Goal: Task Accomplishment & Management: Manage account settings

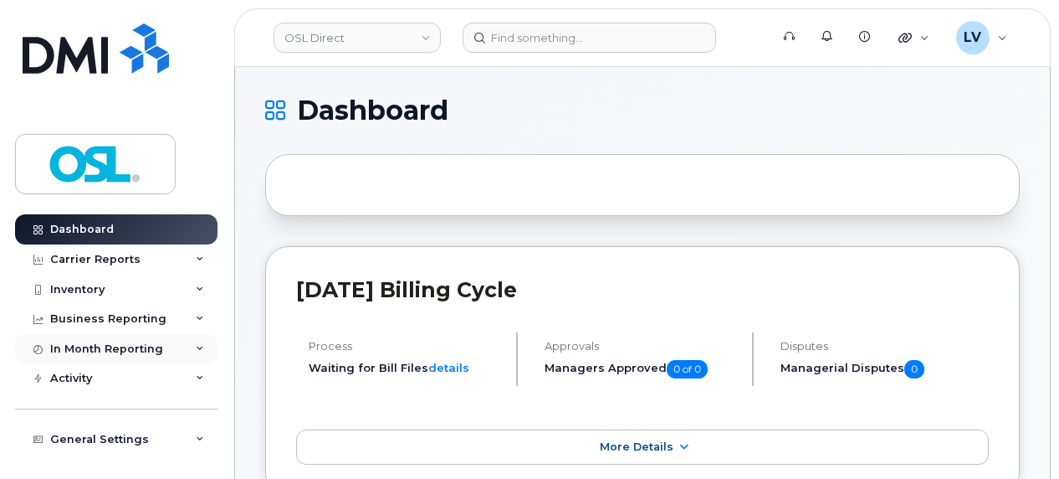
scroll to position [59, 0]
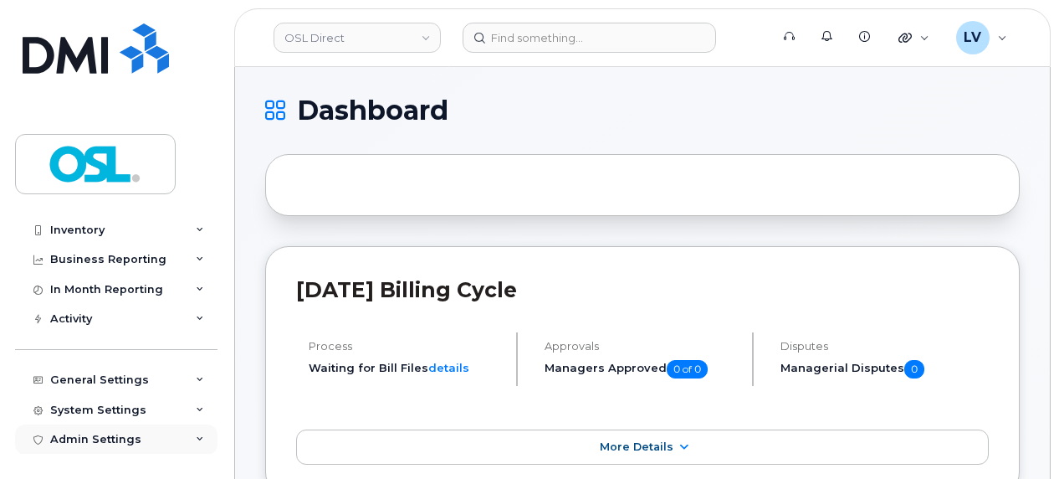
click at [142, 433] on div "Admin Settings" at bounding box center [116, 439] width 202 height 30
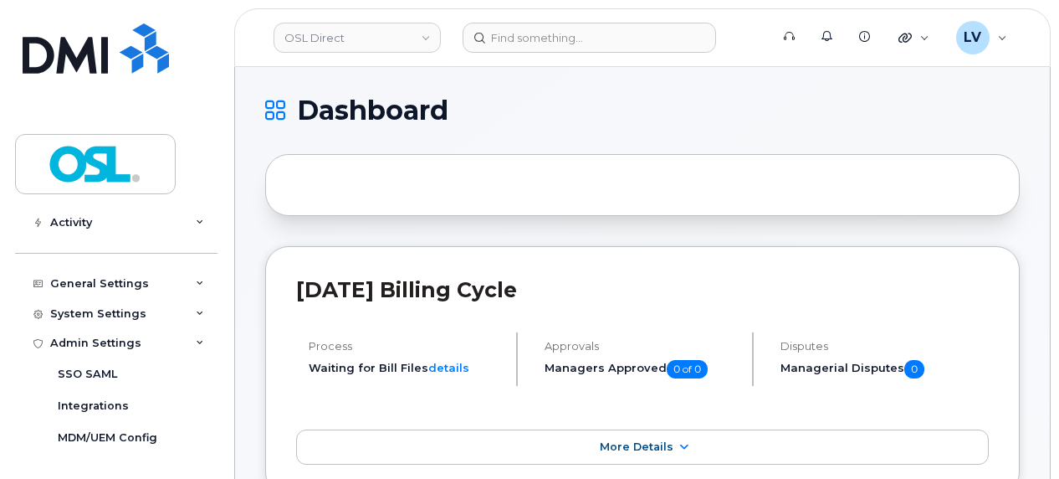
drag, startPoint x: 452, startPoint y: 152, endPoint x: 459, endPoint y: 179, distance: 27.8
click at [459, 179] on div at bounding box center [642, 185] width 755 height 62
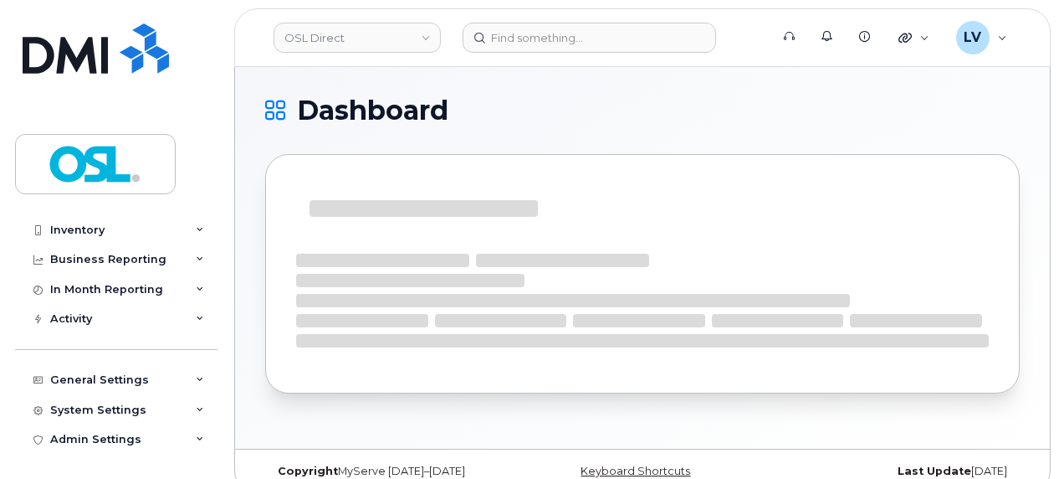
scroll to position [22, 0]
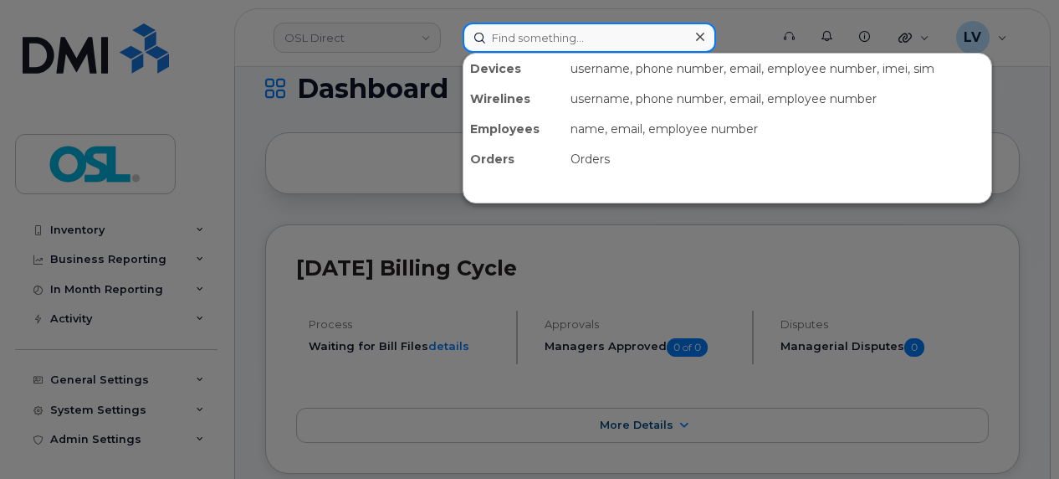
click at [547, 47] on input at bounding box center [590, 38] width 254 height 30
paste input "[PERSON_NAME]"
type input "[PERSON_NAME]"
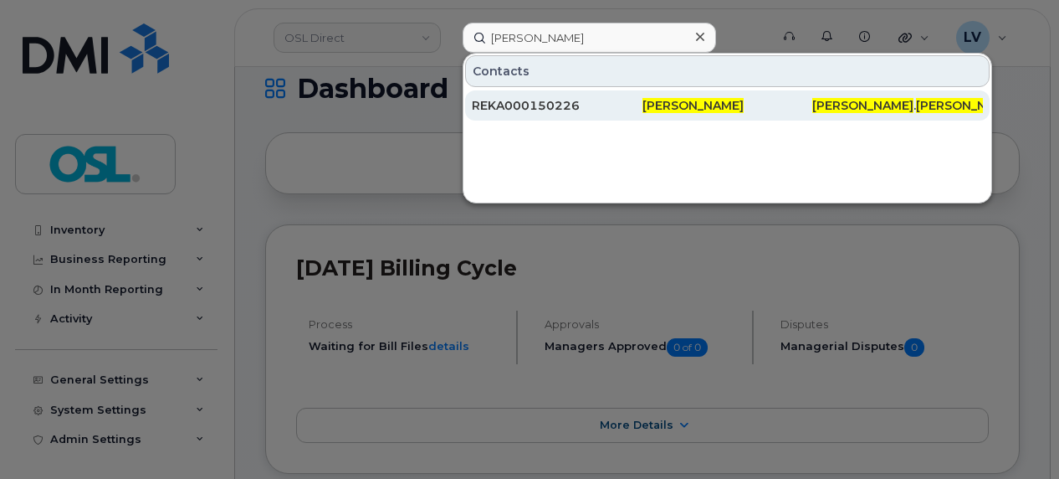
click at [593, 110] on div "REKA000150226" at bounding box center [557, 105] width 171 height 17
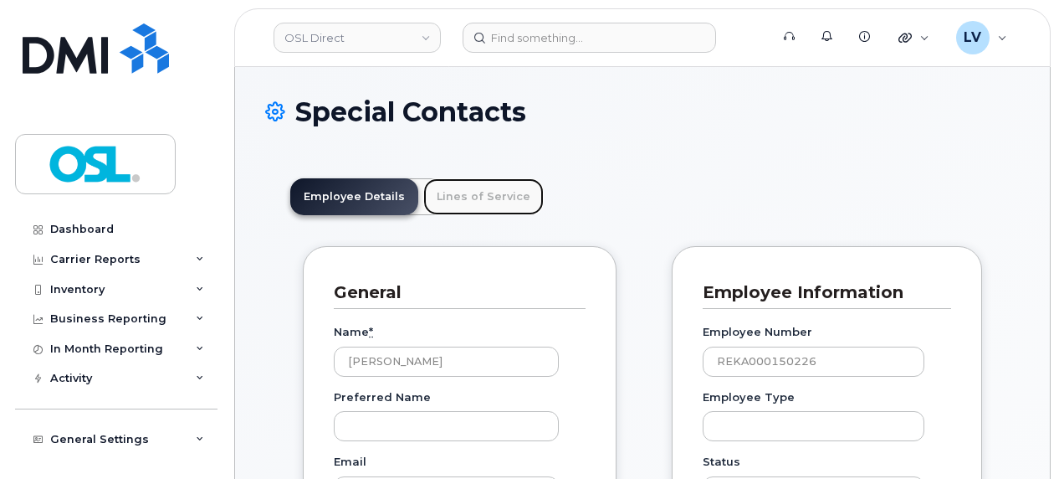
click at [463, 195] on link "Lines of Service" at bounding box center [483, 196] width 120 height 37
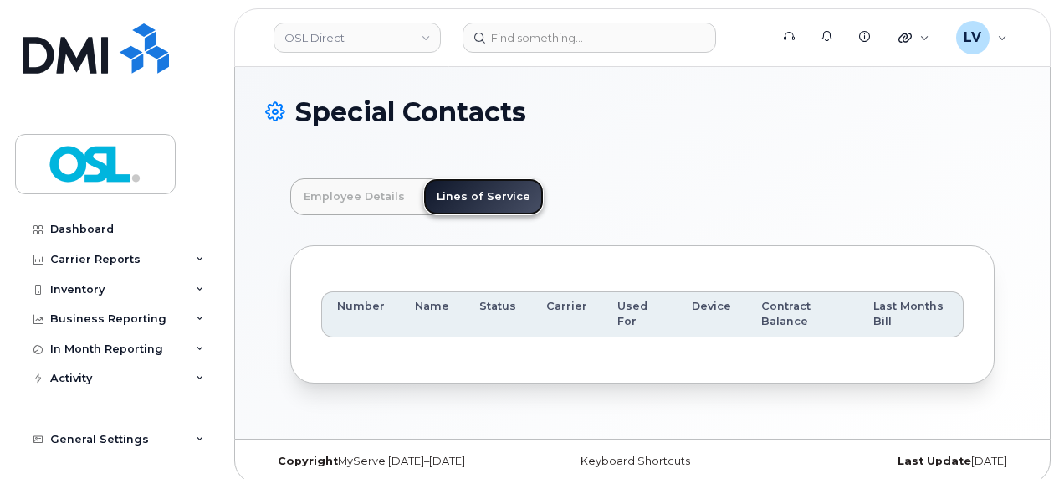
scroll to position [11, 0]
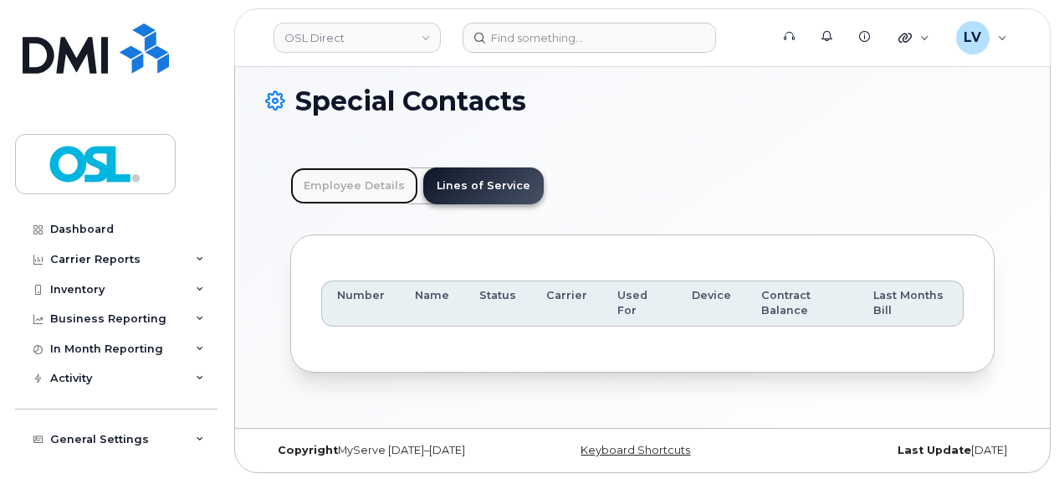
click at [353, 177] on link "Employee Details" at bounding box center [354, 185] width 128 height 37
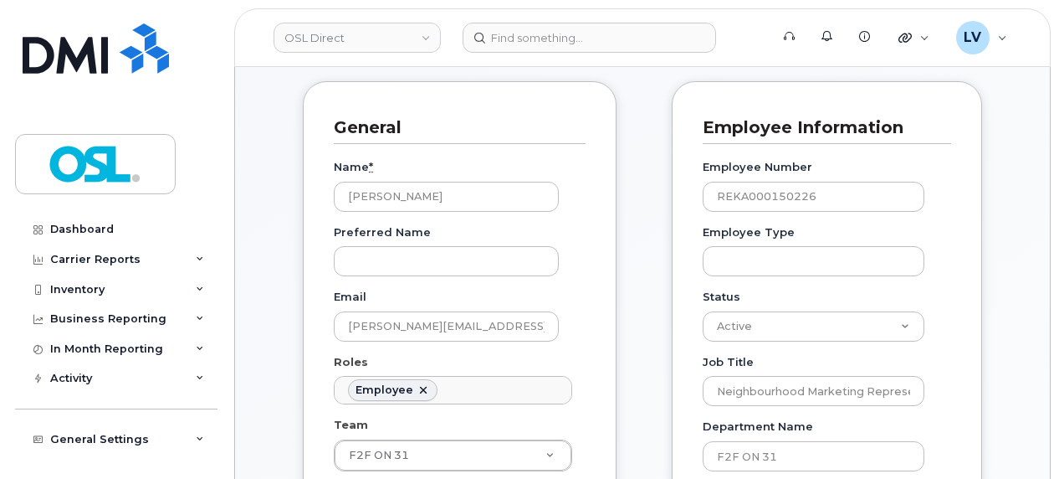
scroll to position [0, 0]
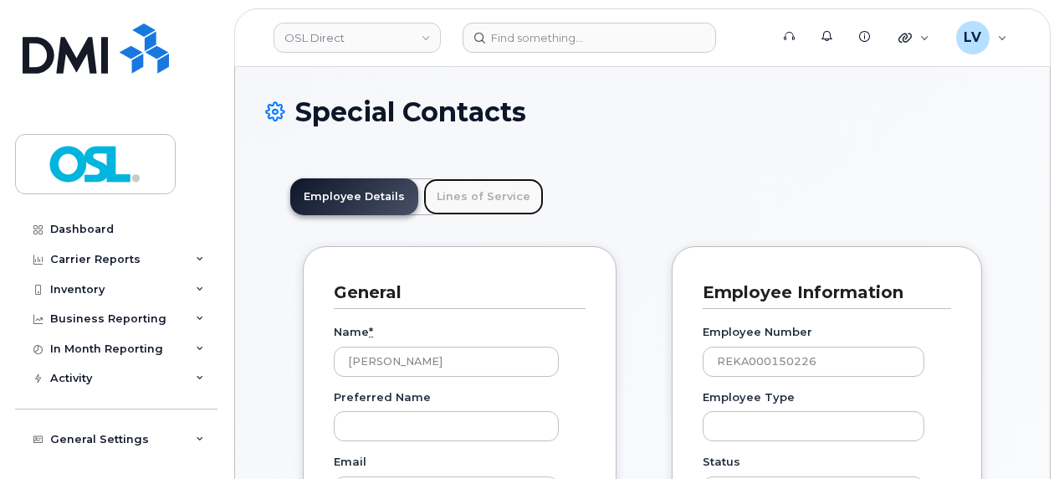
click at [479, 197] on link "Lines of Service" at bounding box center [483, 196] width 120 height 37
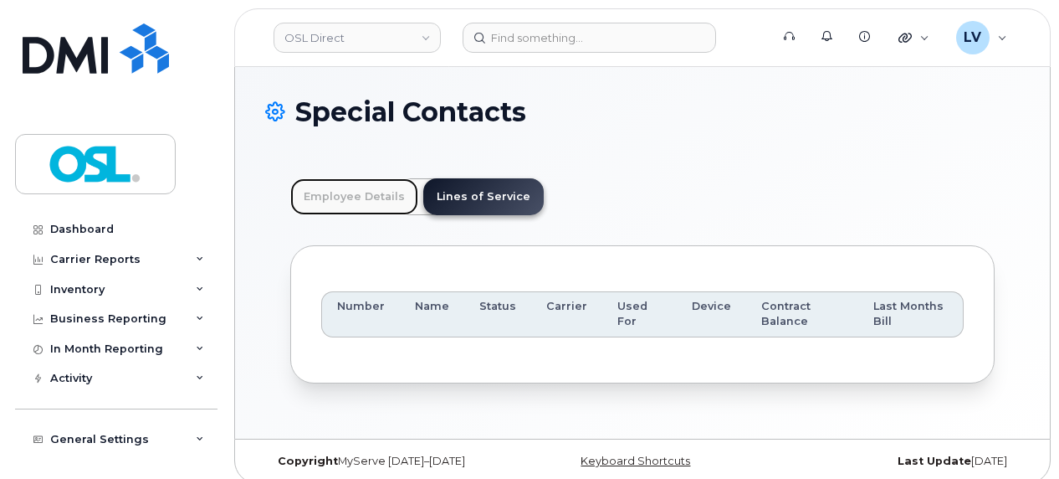
click at [375, 189] on link "Employee Details" at bounding box center [354, 196] width 128 height 37
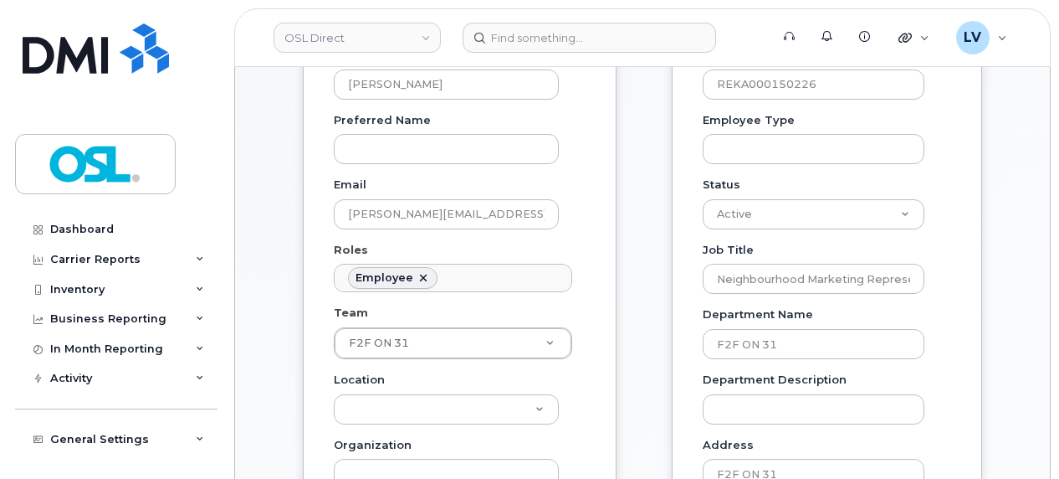
scroll to position [324, 0]
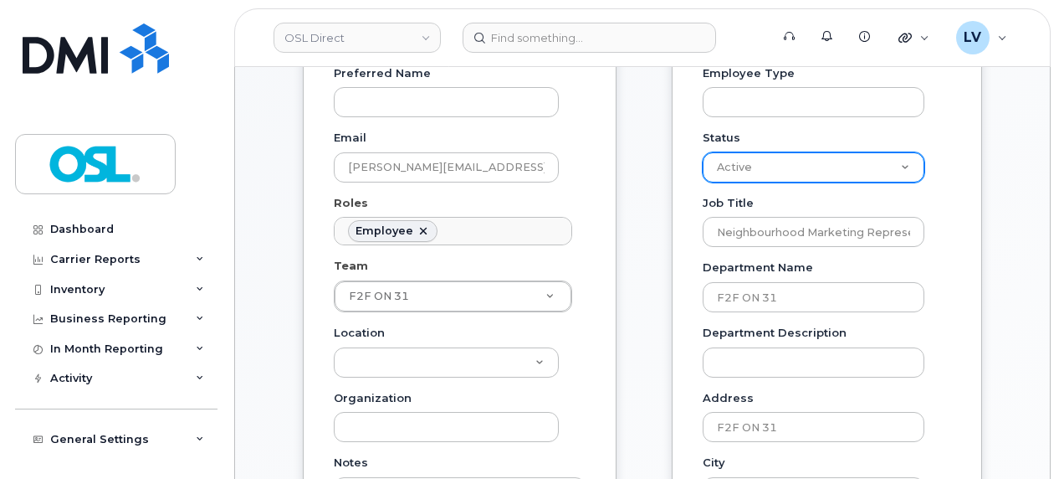
click at [766, 152] on select "Active On-Leave Long Term Short Term Maternity Leave Temp Layoff Inactive" at bounding box center [814, 167] width 222 height 30
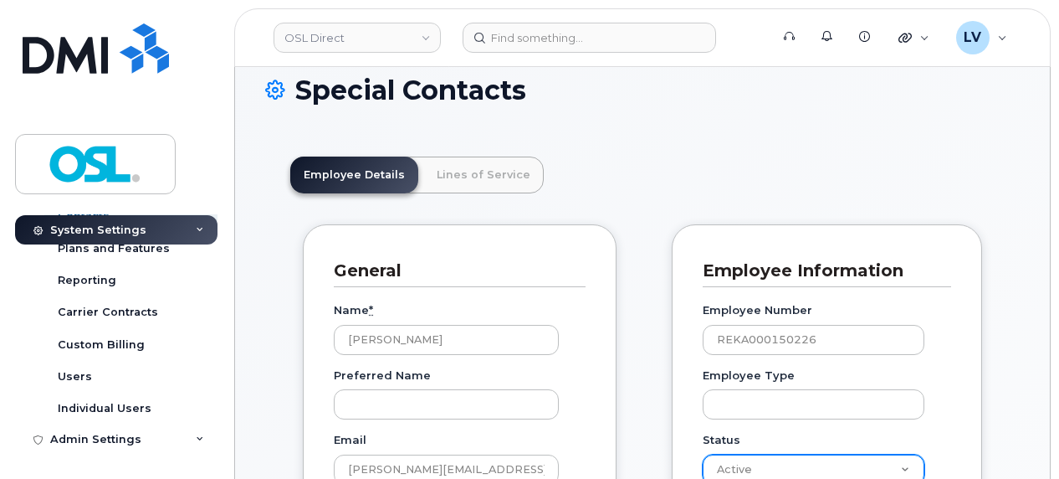
scroll to position [26, 0]
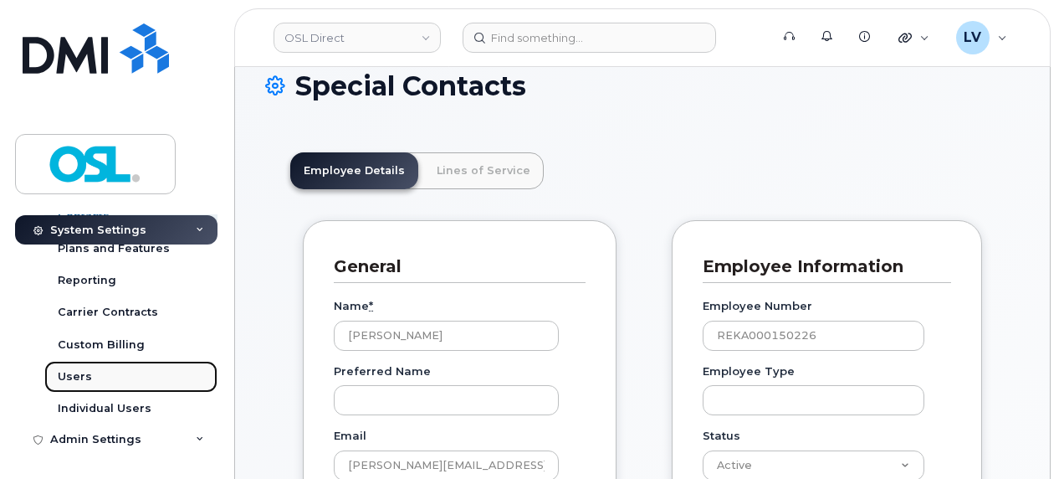
click at [65, 363] on link "Users" at bounding box center [130, 377] width 173 height 32
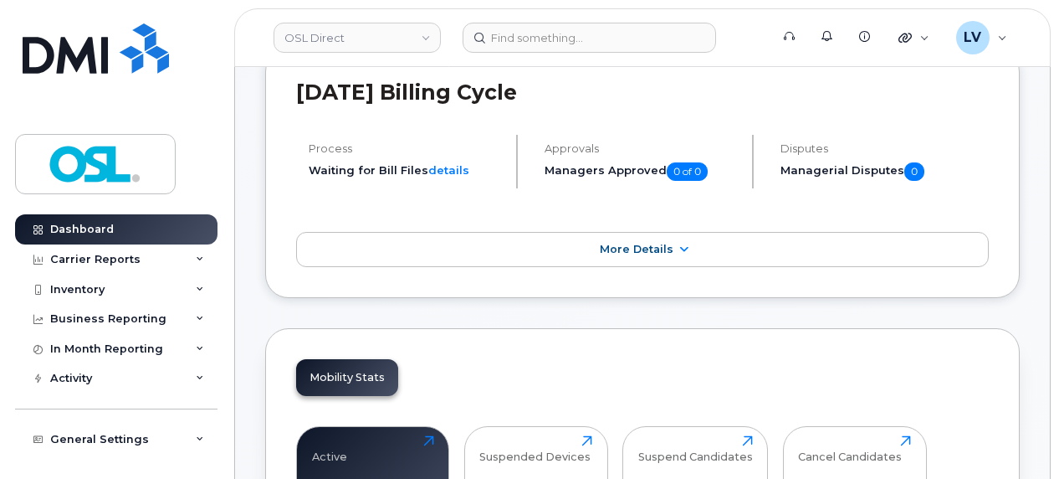
scroll to position [198, 0]
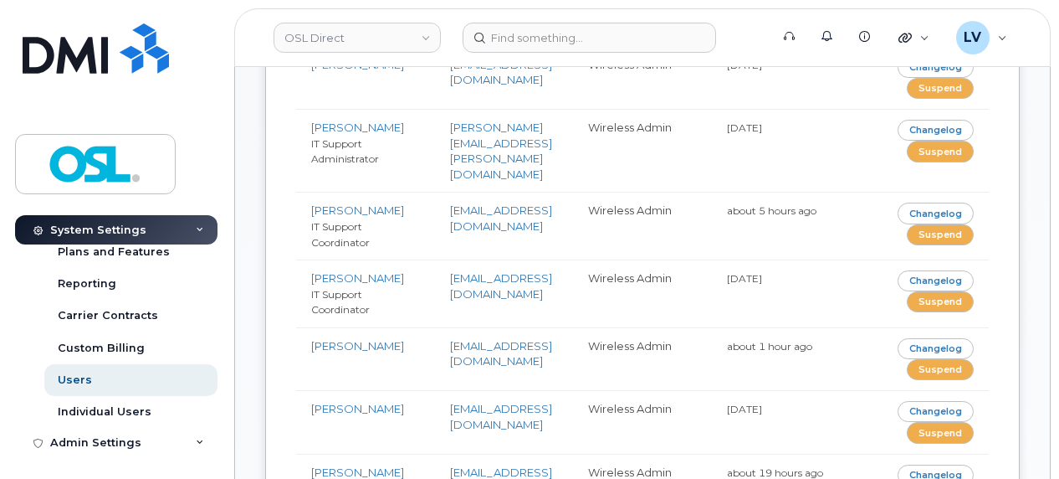
scroll to position [313, 0]
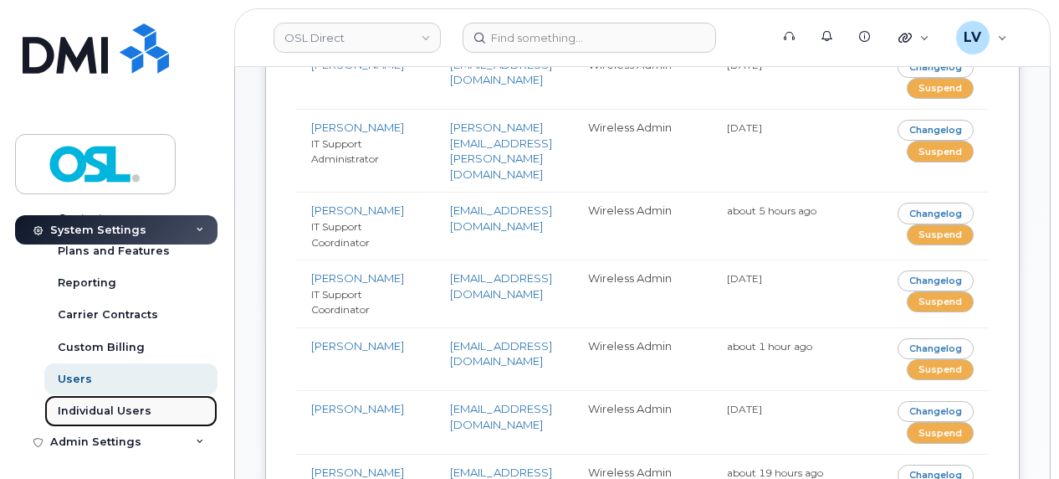
click at [131, 398] on link "Individual Users" at bounding box center [130, 411] width 173 height 32
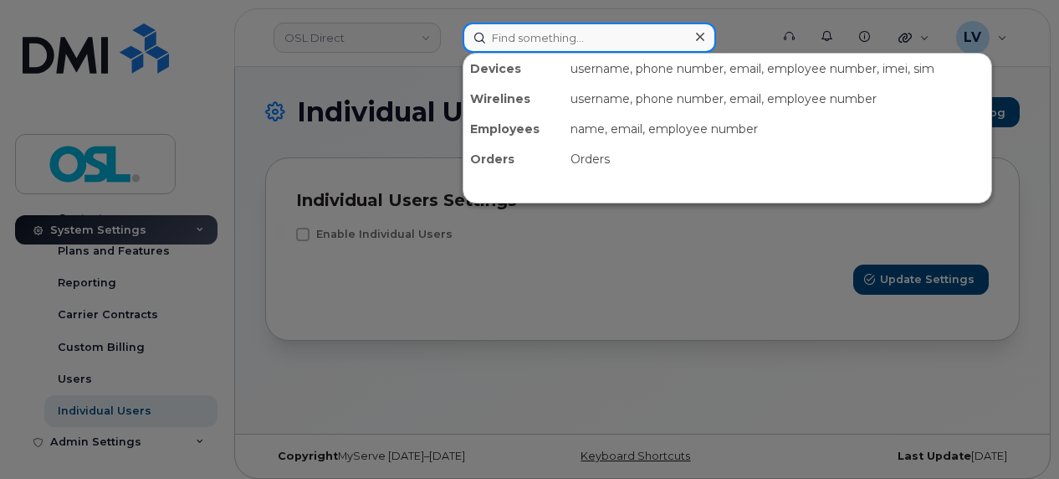
click at [544, 37] on input at bounding box center [590, 38] width 254 height 30
paste input "https://myserve.ca/users/sign_in"
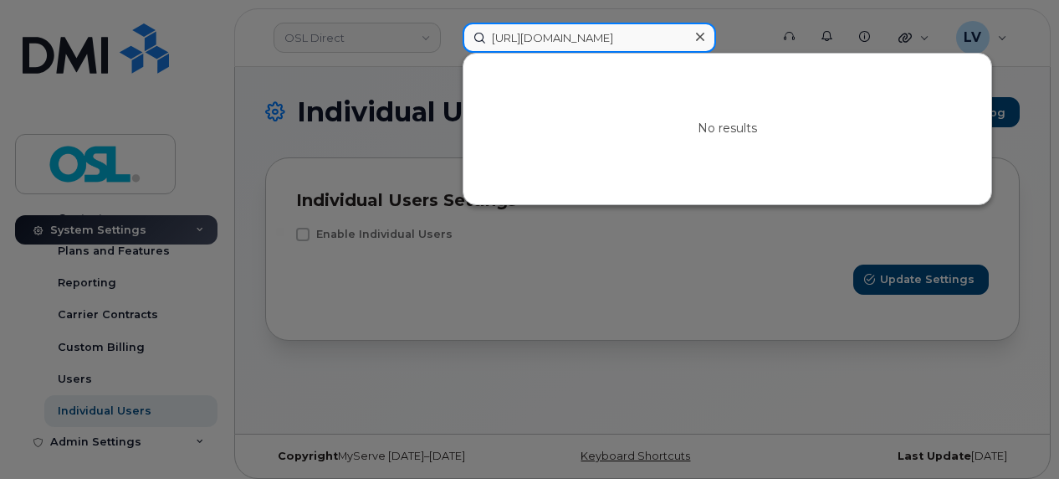
paste input "[PERSON_NAME]"
type input "[PERSON_NAME]"
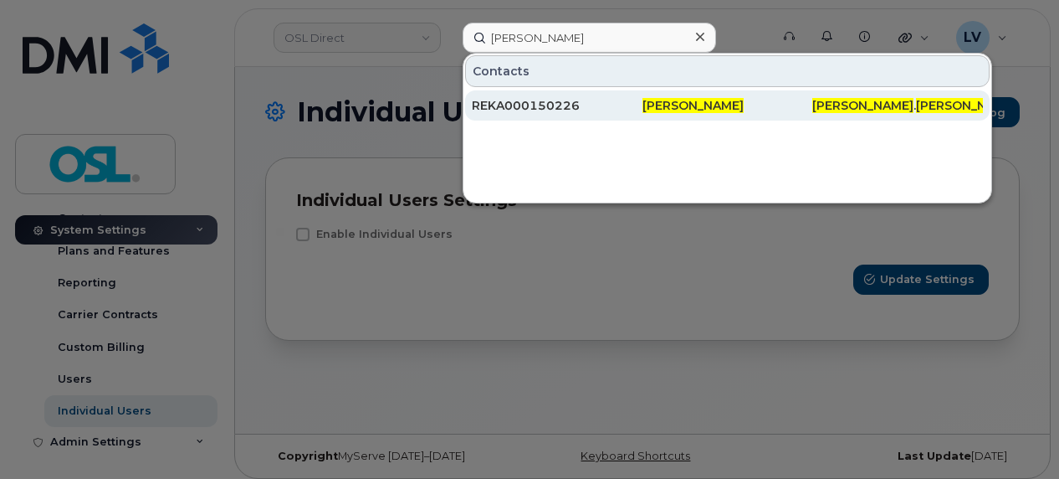
click at [563, 101] on div "REKA000150226" at bounding box center [557, 105] width 171 height 17
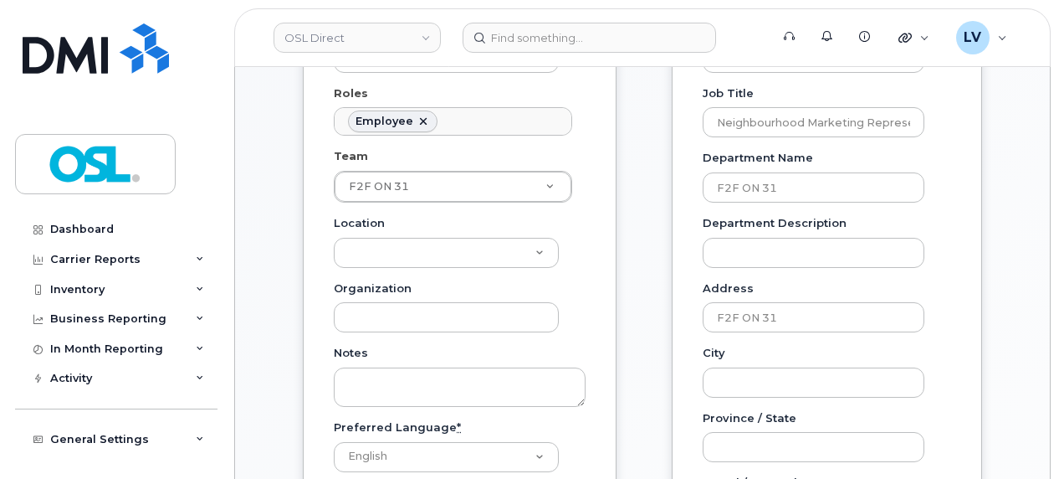
scroll to position [434, 0]
click at [814, 172] on input "F2F ON 31" at bounding box center [814, 187] width 222 height 30
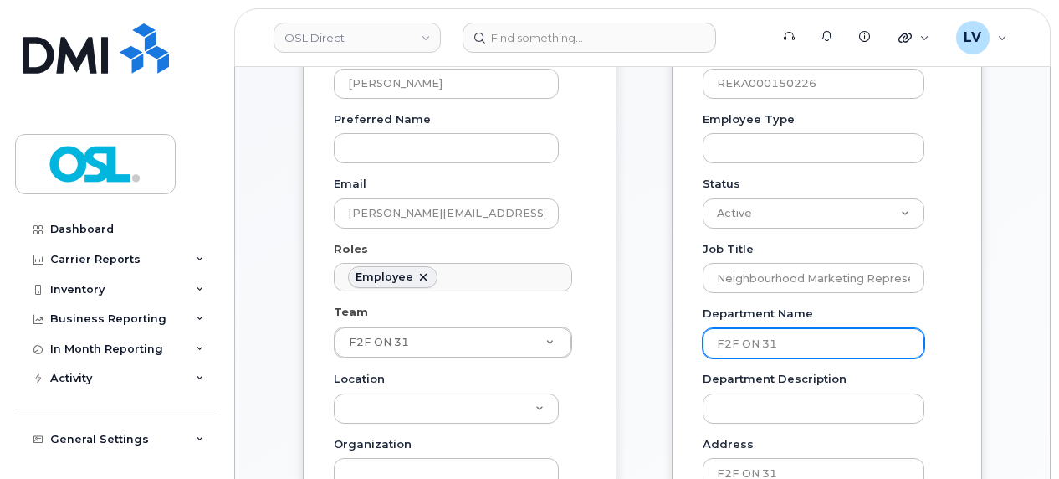
scroll to position [258, 0]
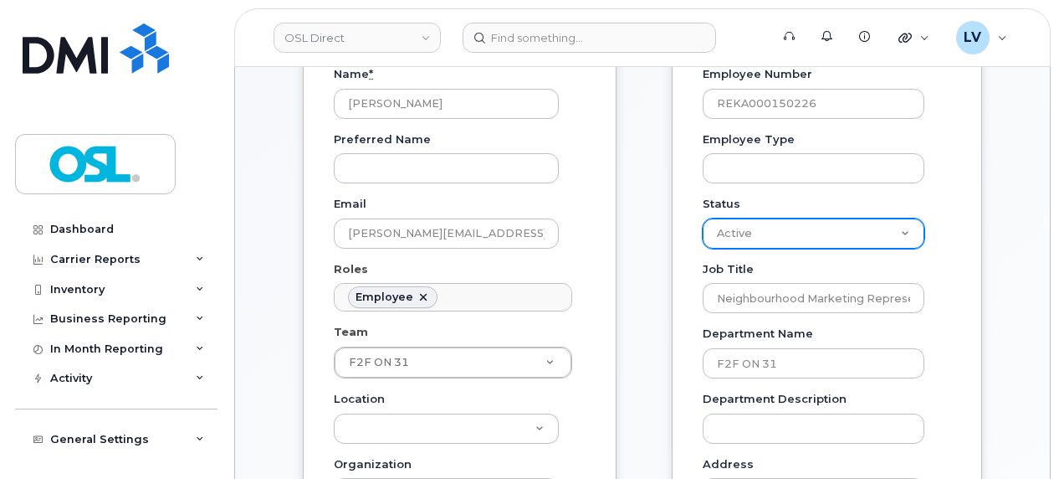
click at [778, 236] on select "Active On-Leave Long Term Short Term Maternity Leave Temp Layoff Inactive" at bounding box center [814, 233] width 222 height 30
select select "inactive"
click at [703, 218] on select "Active On-Leave Long Term Short Term Maternity Leave Temp Layoff Inactive" at bounding box center [814, 233] width 222 height 30
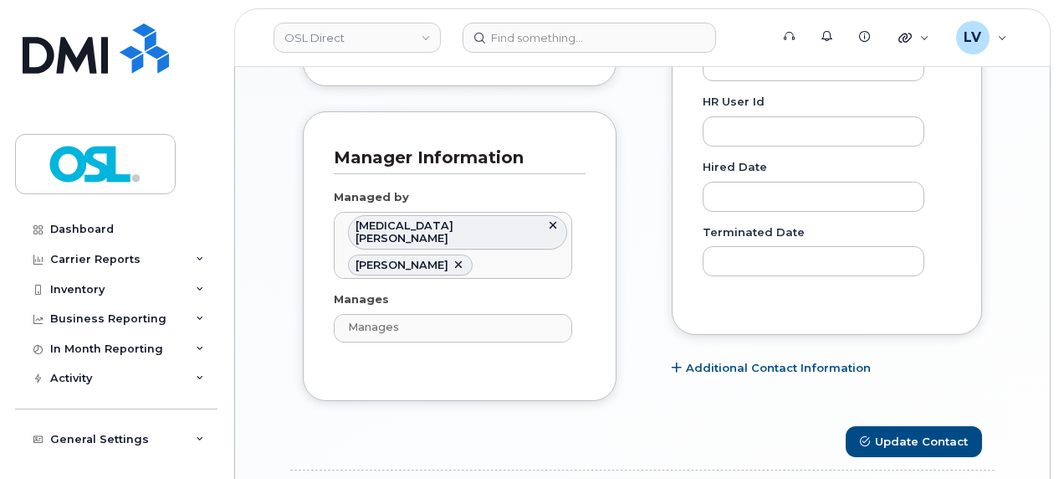
scroll to position [943, 0]
click at [889, 427] on button "Update Contact" at bounding box center [914, 442] width 136 height 31
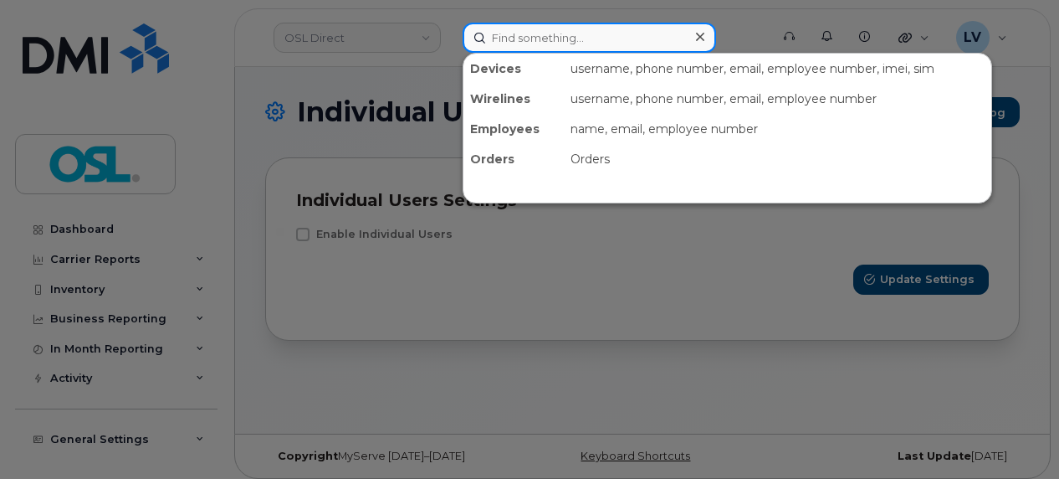
click at [528, 38] on input at bounding box center [590, 38] width 254 height 30
paste input "Alexander DeCicco"
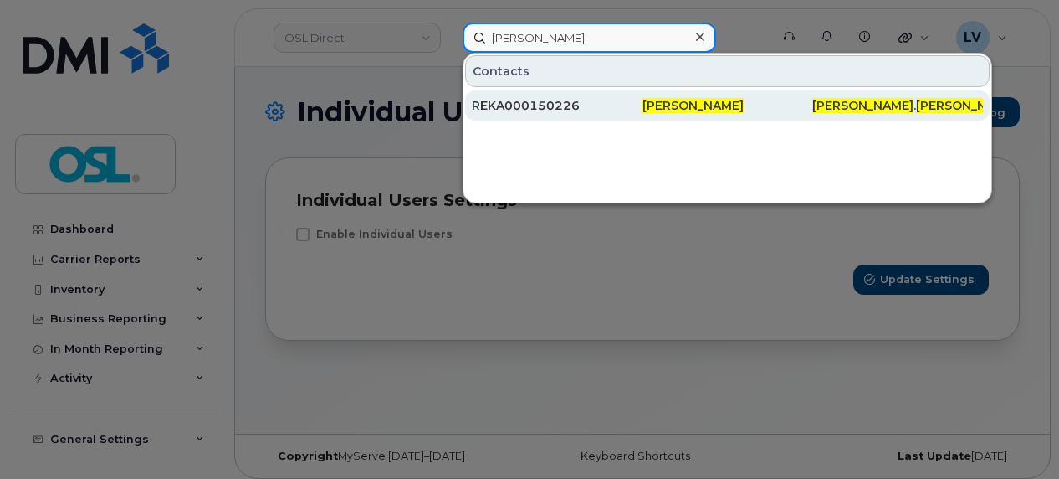
type input "Alexander DeCicco"
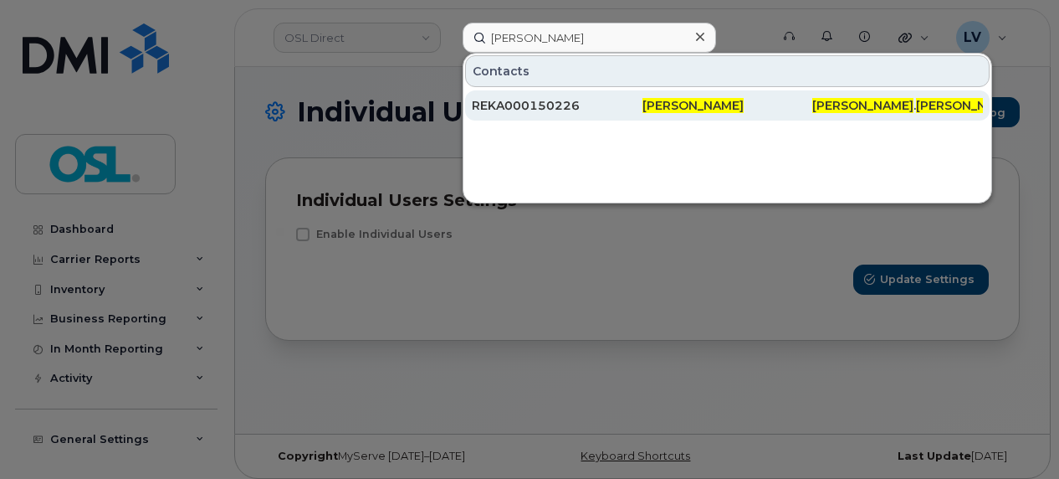
click at [616, 105] on div "REKA000150226" at bounding box center [557, 105] width 171 height 17
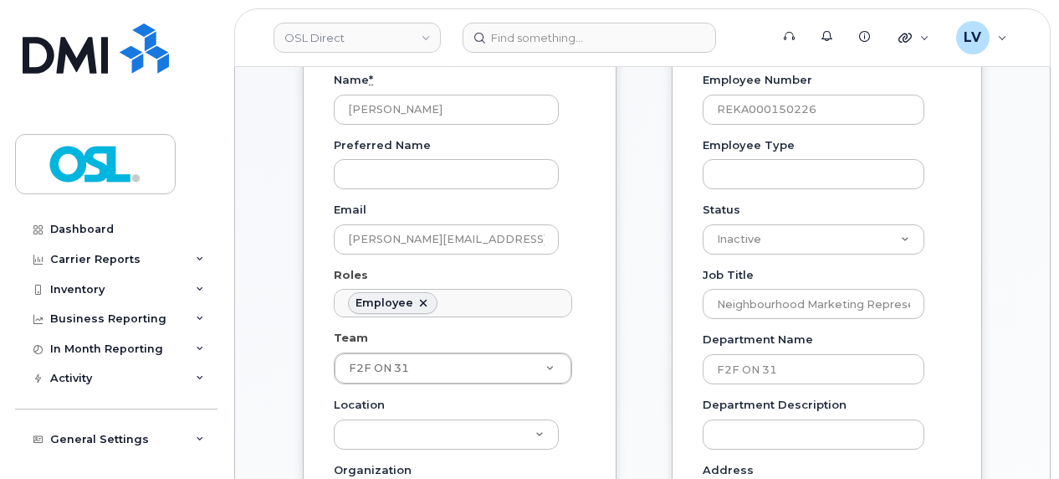
scroll to position [253, 0]
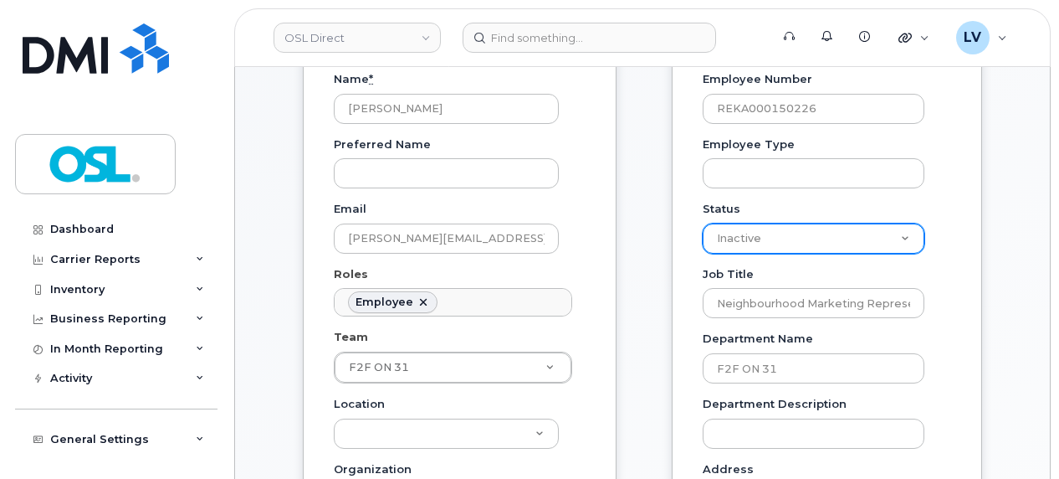
click at [761, 234] on select "Active On-Leave Long Term Short Term Maternity Leave Temp Layoff Inactive" at bounding box center [814, 238] width 222 height 30
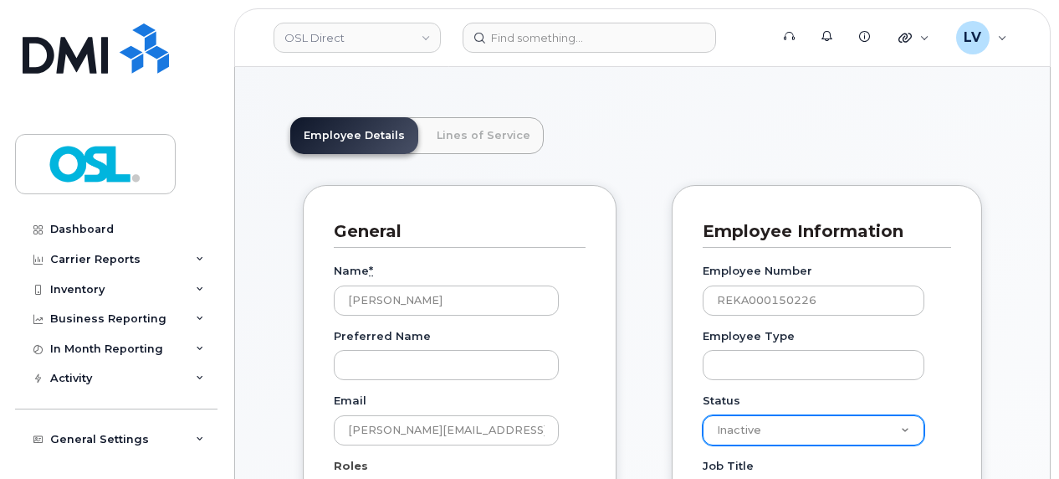
scroll to position [0, 0]
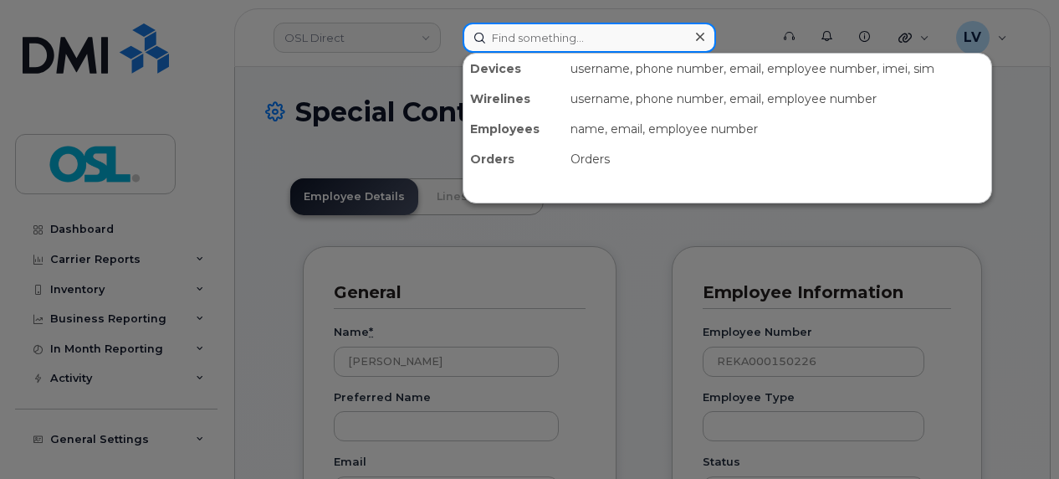
click at [589, 33] on input at bounding box center [590, 38] width 254 height 30
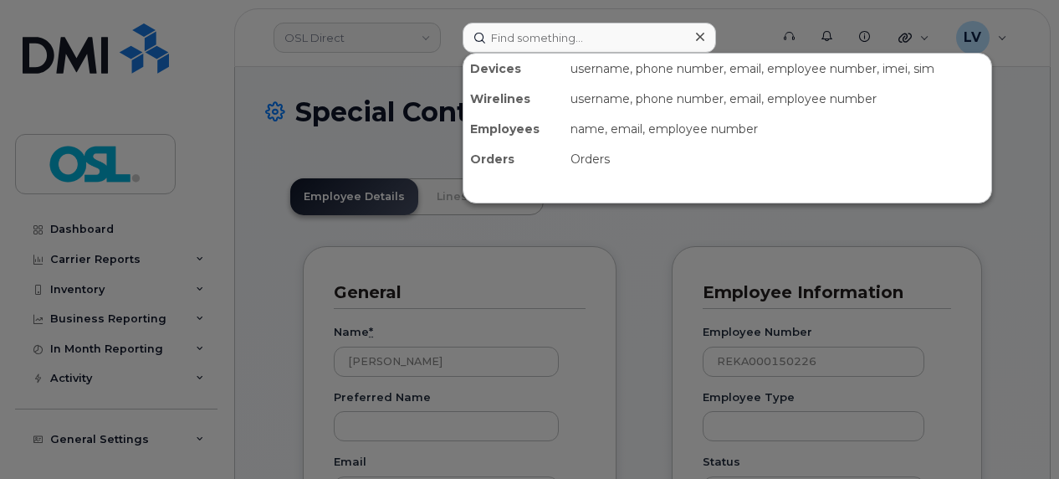
click at [95, 213] on div at bounding box center [529, 239] width 1059 height 479
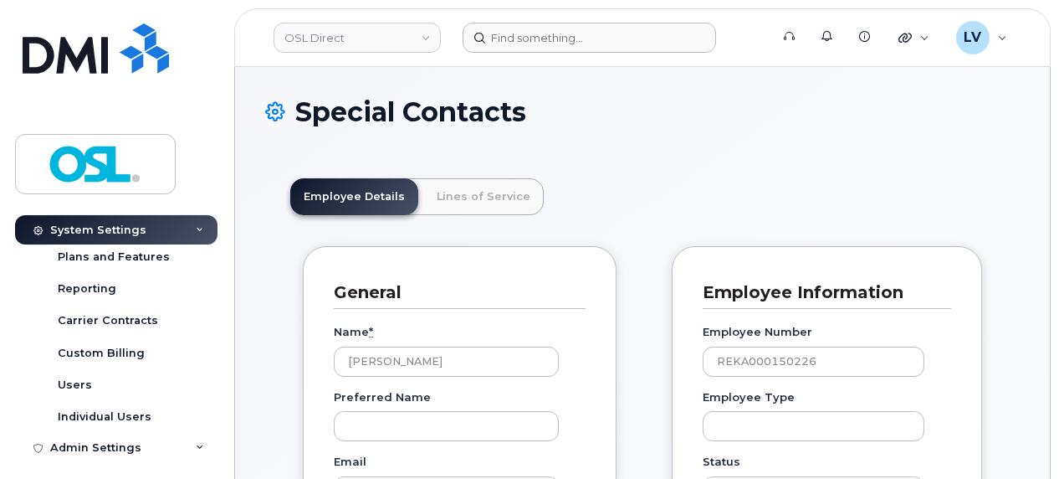
scroll to position [315, 0]
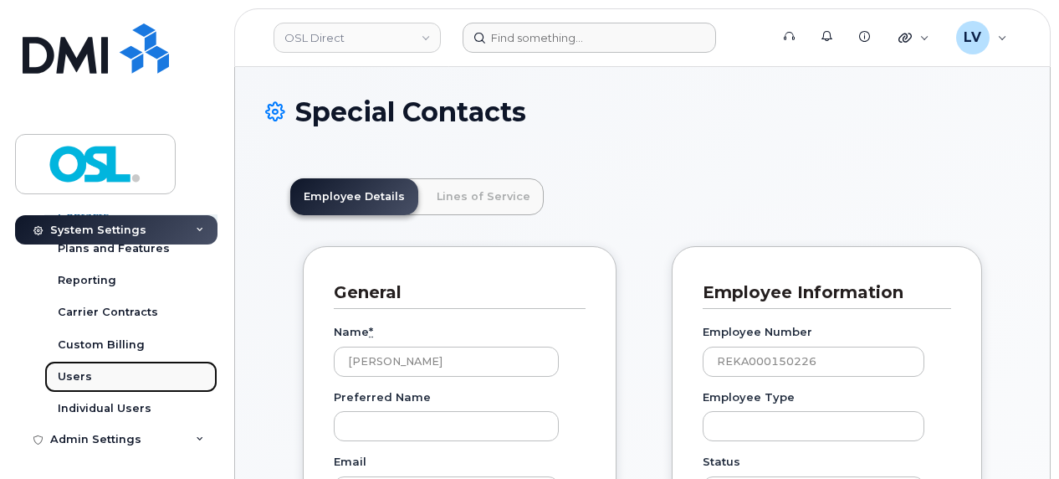
click at [109, 373] on link "Users" at bounding box center [130, 377] width 173 height 32
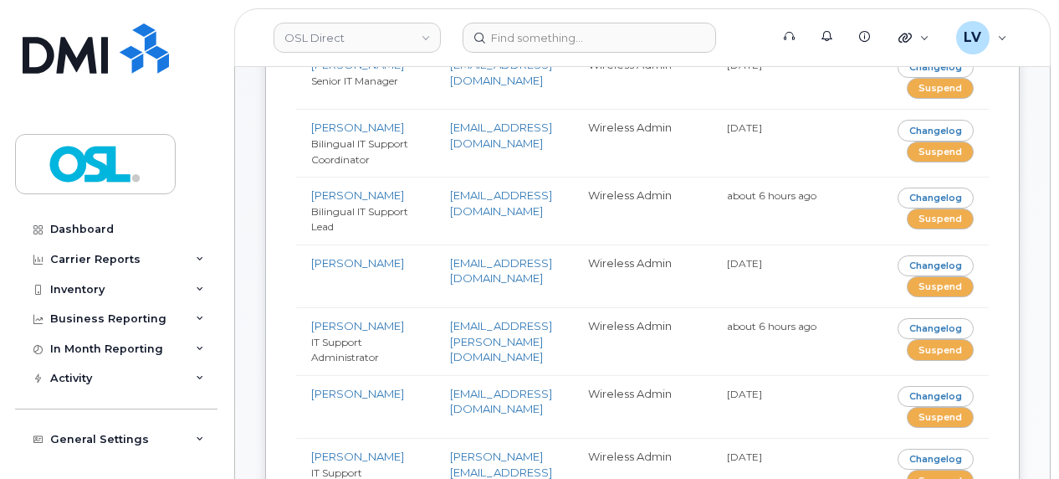
scroll to position [278, 0]
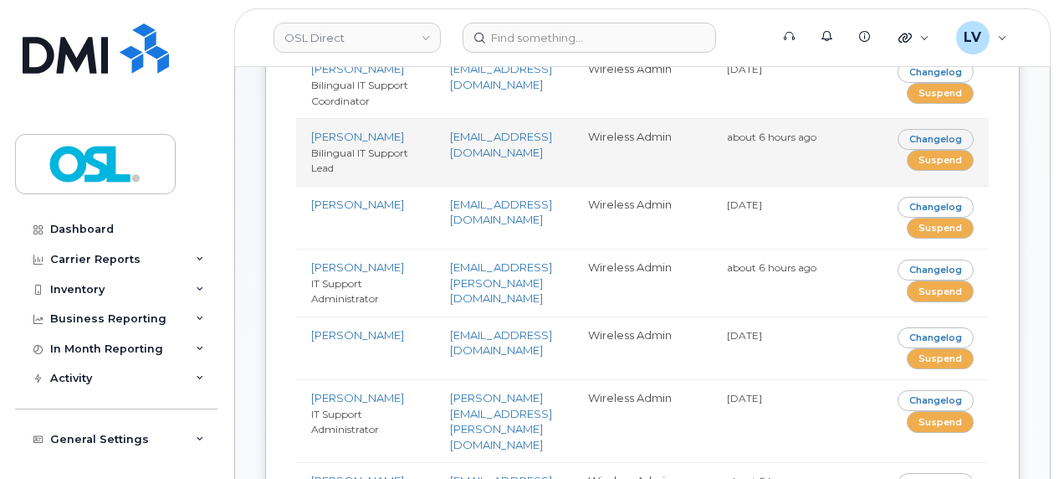
click at [609, 186] on td "Wireless Admin" at bounding box center [642, 152] width 139 height 68
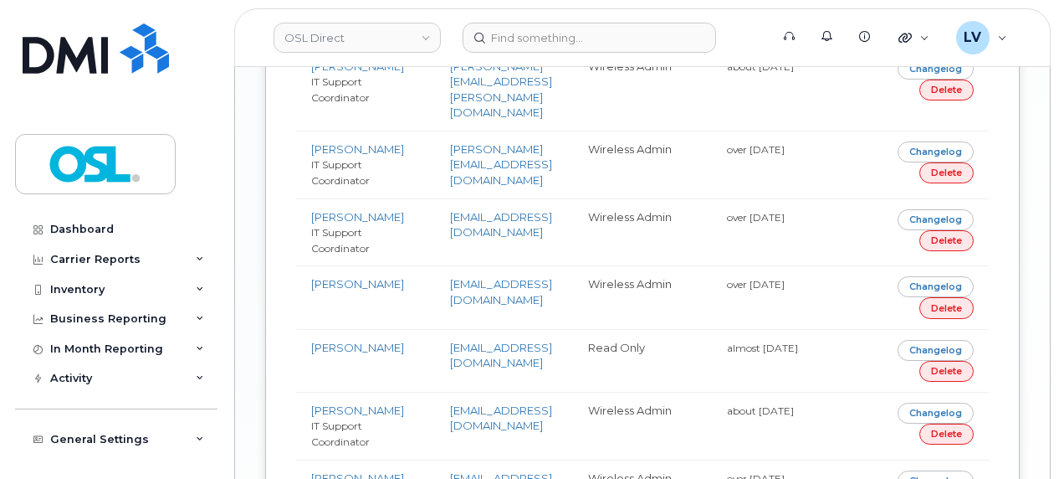
scroll to position [1651, 0]
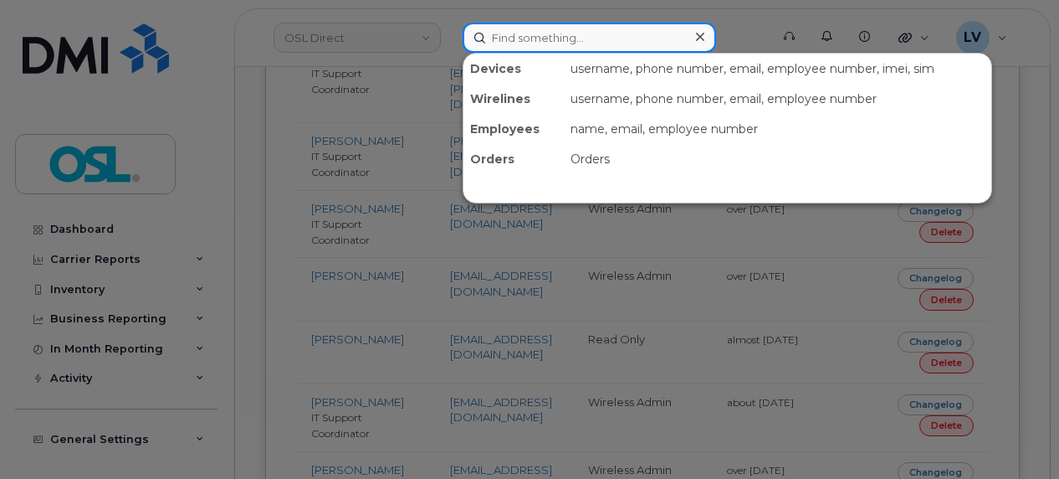
click at [545, 44] on input at bounding box center [590, 38] width 254 height 30
paste input "[PERSON_NAME]"
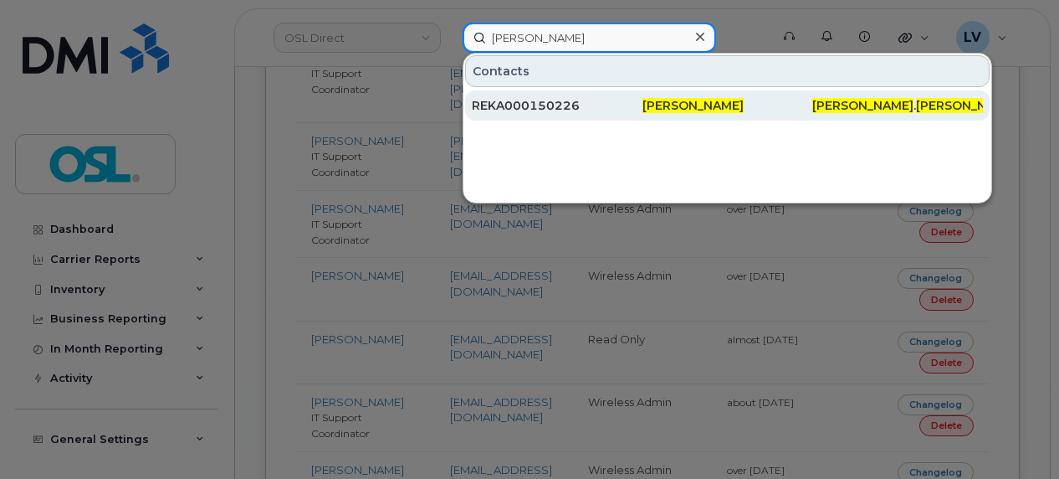
type input "[PERSON_NAME]"
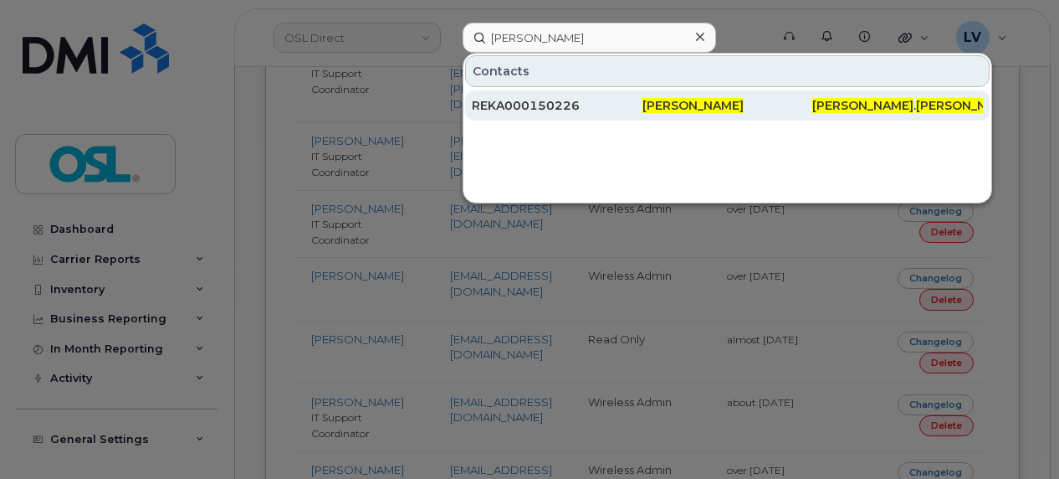
click at [606, 107] on div "REKA000150226" at bounding box center [557, 105] width 171 height 17
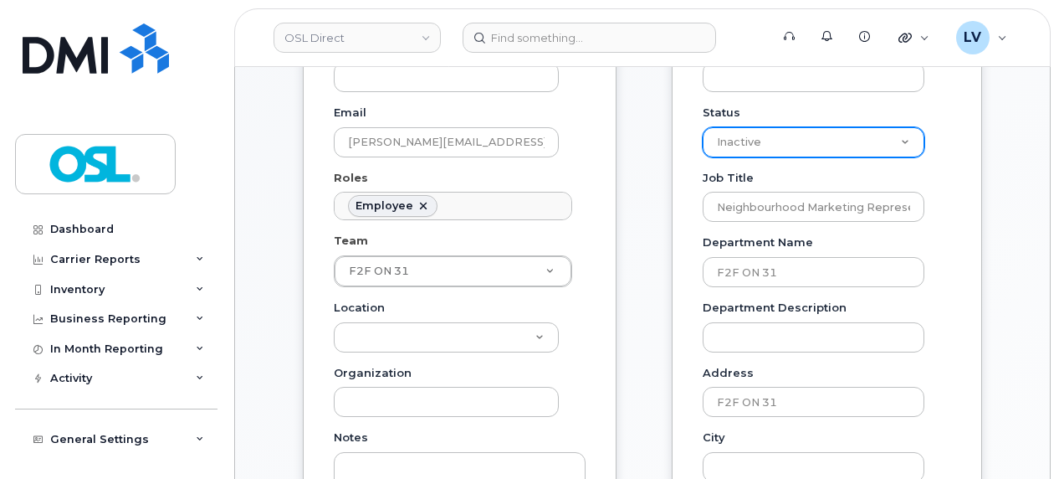
scroll to position [350, 0]
click at [755, 132] on select "Active On-Leave Long Term Short Term Maternity Leave Temp Layoff Inactive" at bounding box center [814, 141] width 222 height 30
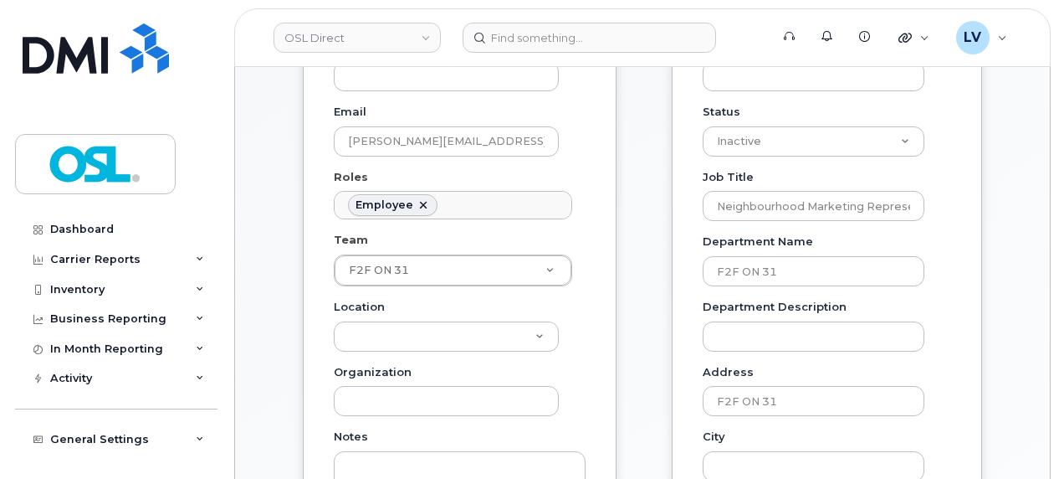
click at [645, 271] on div "General Name * Alexander DeCicco Preferred Name Email alexander.decicco@osldire…" at bounding box center [642, 458] width 705 height 1124
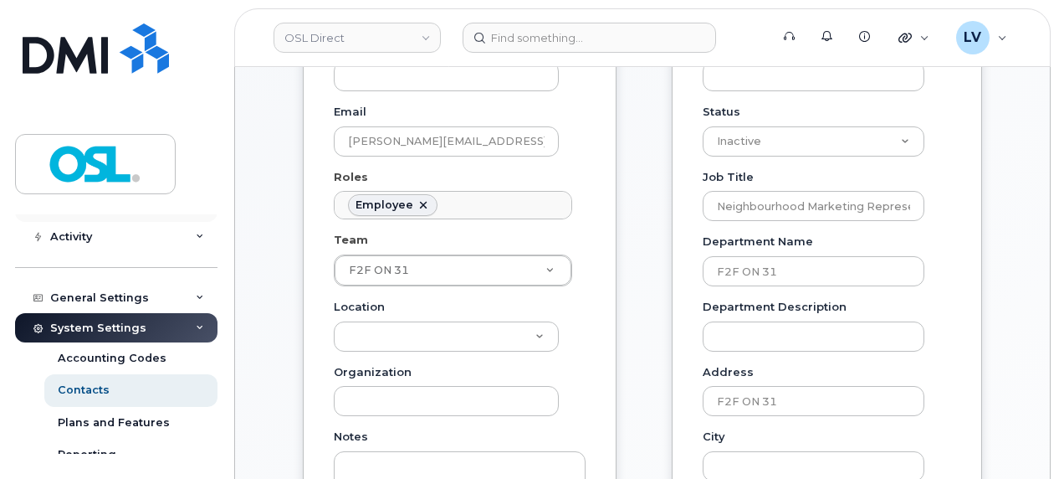
scroll to position [149, 0]
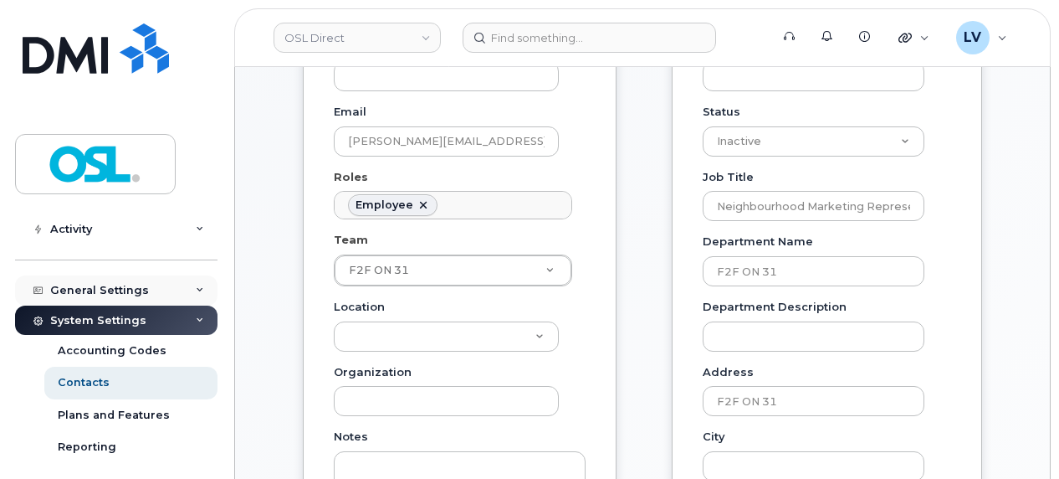
click at [121, 297] on div "General Settings" at bounding box center [116, 290] width 202 height 30
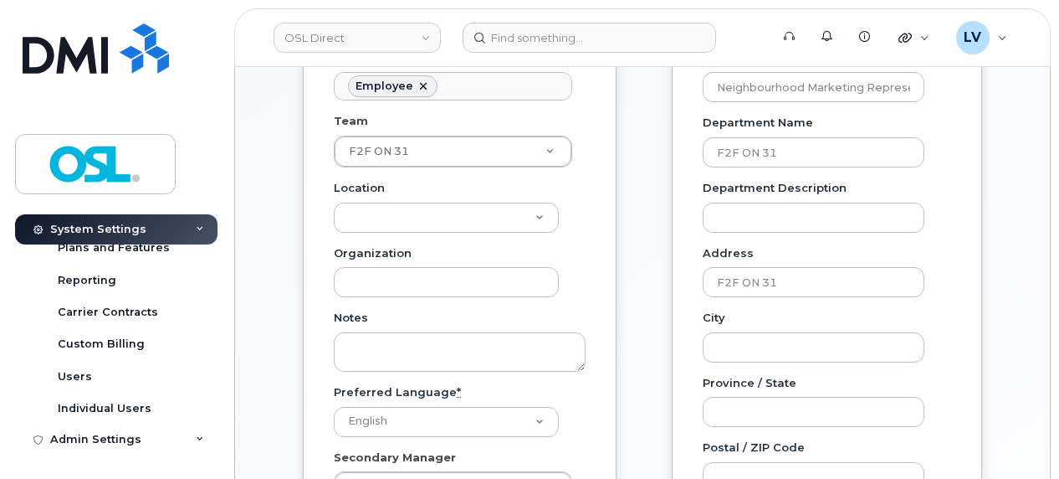
scroll to position [469, 0]
click at [136, 450] on div "Admin Settings" at bounding box center [116, 439] width 202 height 30
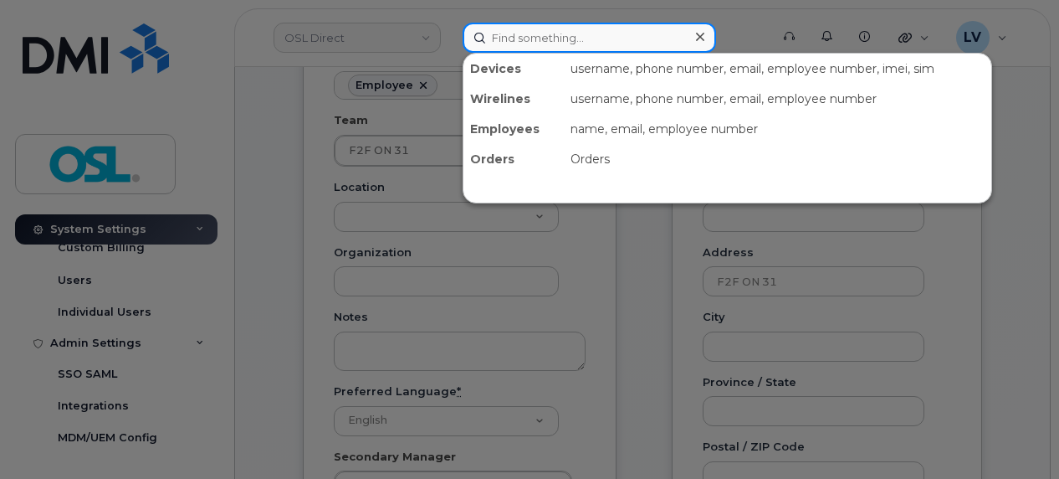
click at [519, 27] on input at bounding box center [590, 38] width 254 height 30
paste input "[PERSON_NAME]"
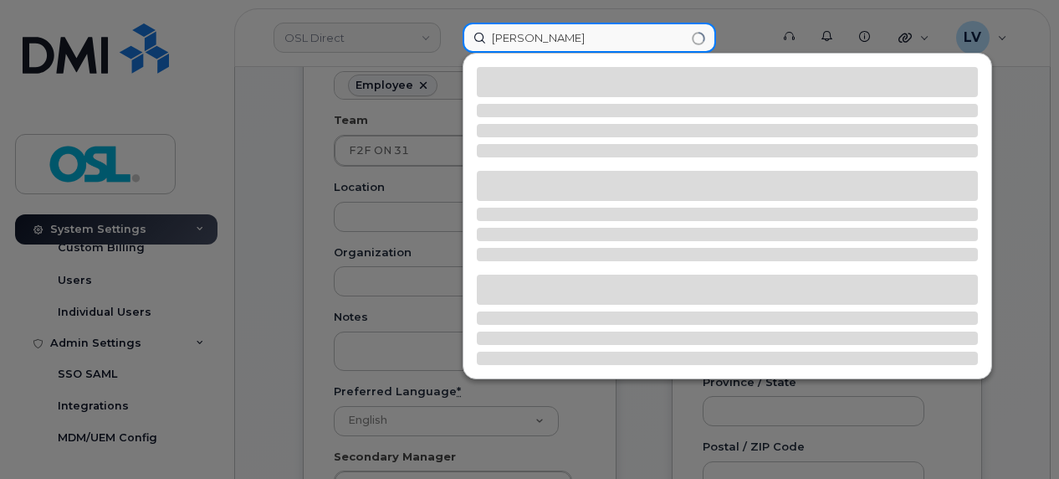
type input "[PERSON_NAME]"
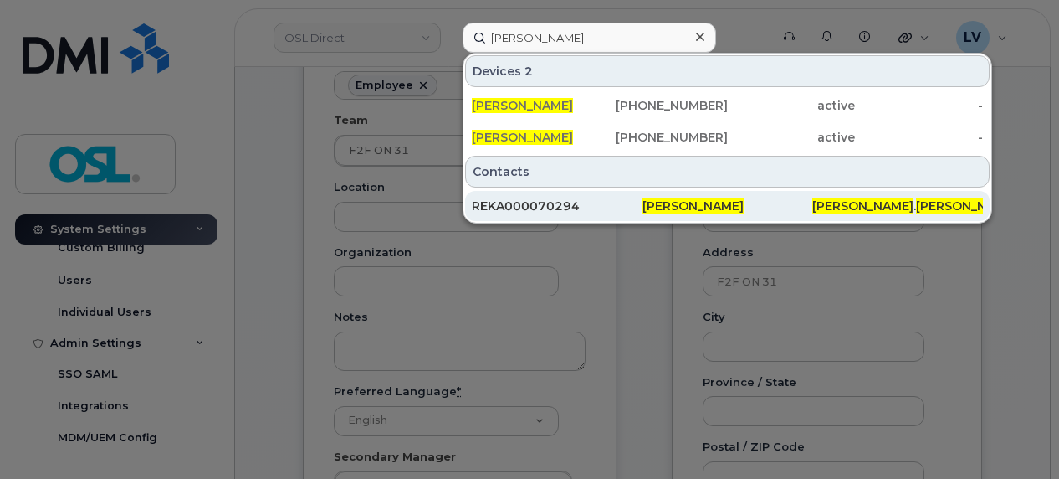
click at [612, 203] on div "REKA000070294" at bounding box center [557, 205] width 171 height 17
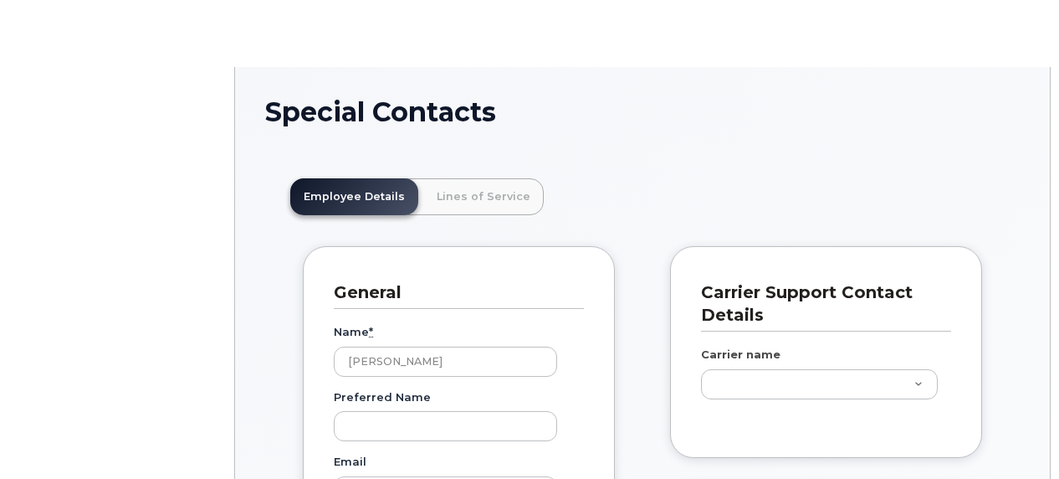
scroll to position [52, 0]
type input "3358014"
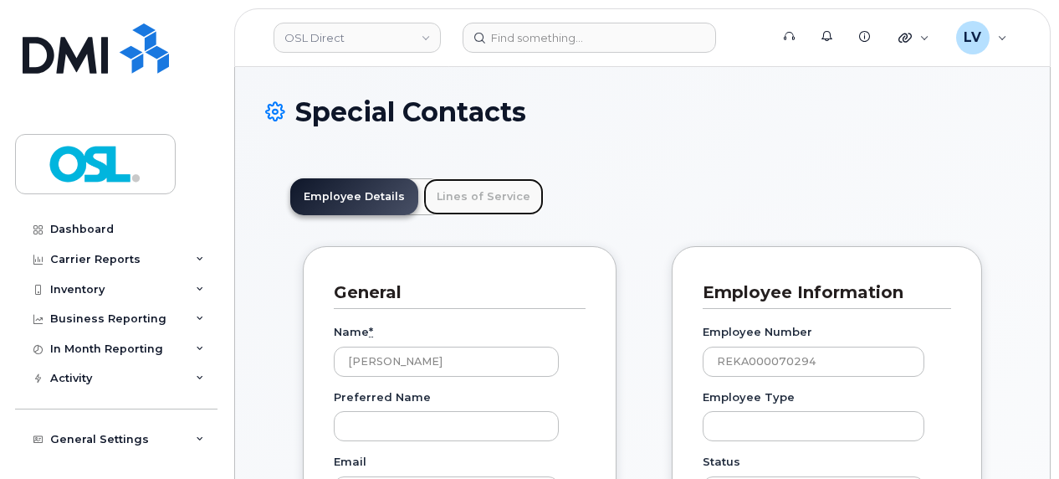
click at [480, 211] on link "Lines of Service" at bounding box center [483, 196] width 120 height 37
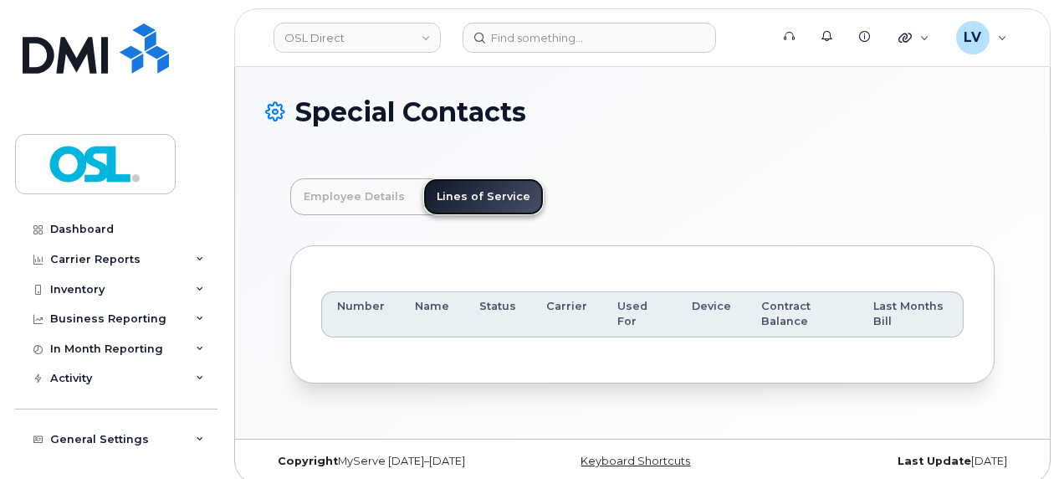
scroll to position [11, 0]
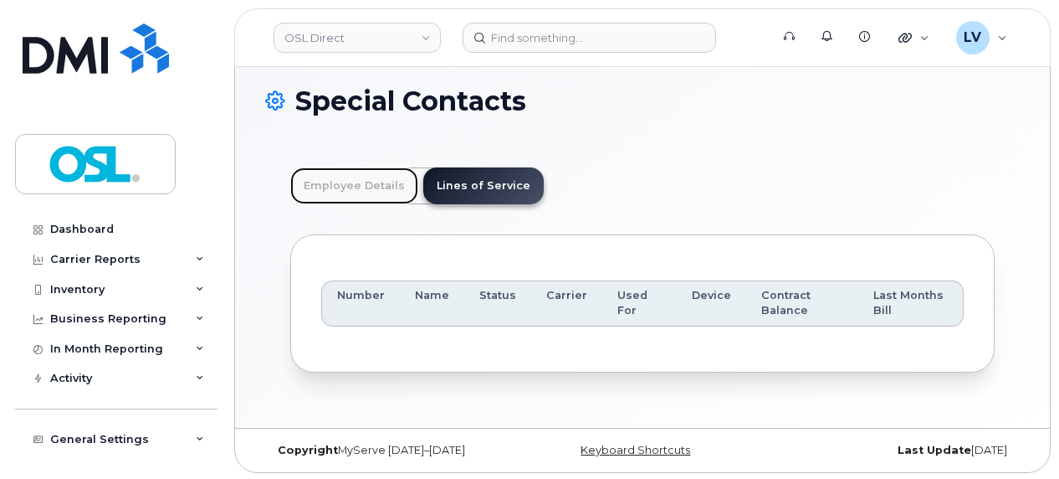
click at [336, 169] on link "Employee Details" at bounding box center [354, 185] width 128 height 37
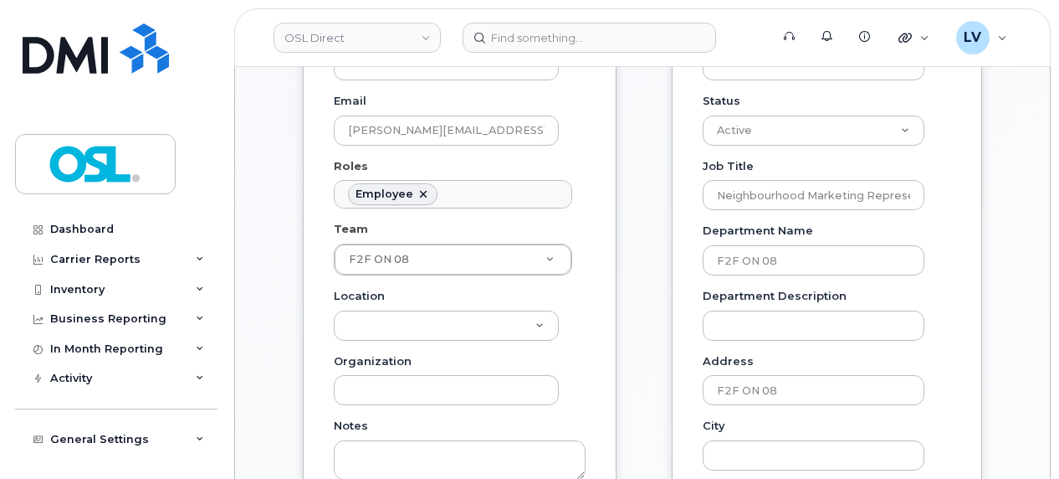
scroll to position [359, 0]
click at [776, 117] on select "Active On-Leave Long Term Short Term Maternity Leave Temp Layoff Inactive" at bounding box center [814, 132] width 222 height 30
select select "inactive"
click at [703, 117] on select "Active On-Leave Long Term Short Term Maternity Leave Temp Layoff Inactive" at bounding box center [814, 132] width 222 height 30
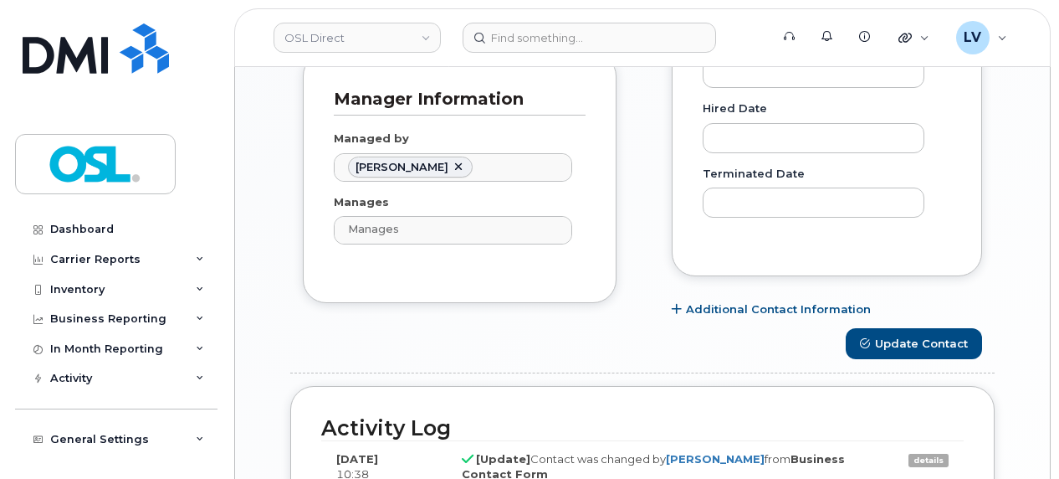
scroll to position [1003, 0]
click at [909, 338] on button "Update Contact" at bounding box center [914, 342] width 136 height 31
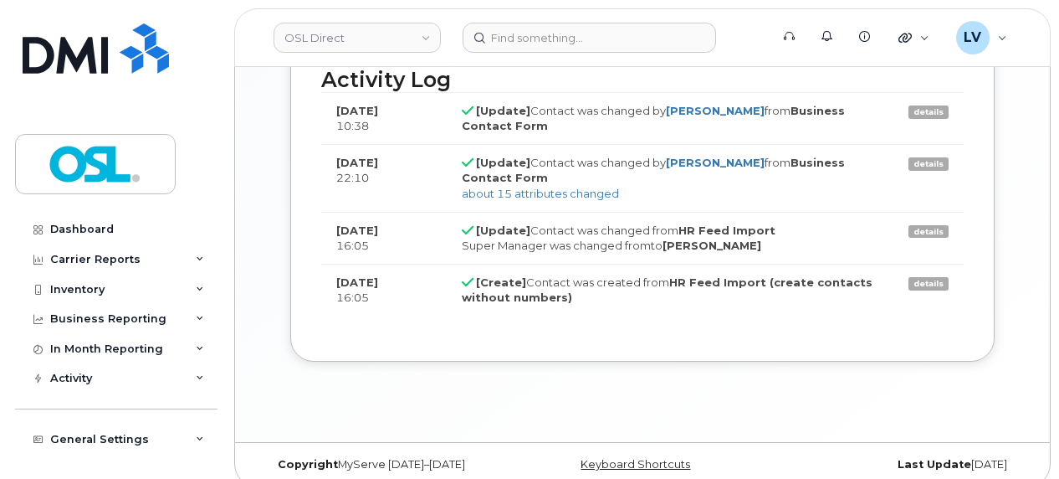
scroll to position [1358, 0]
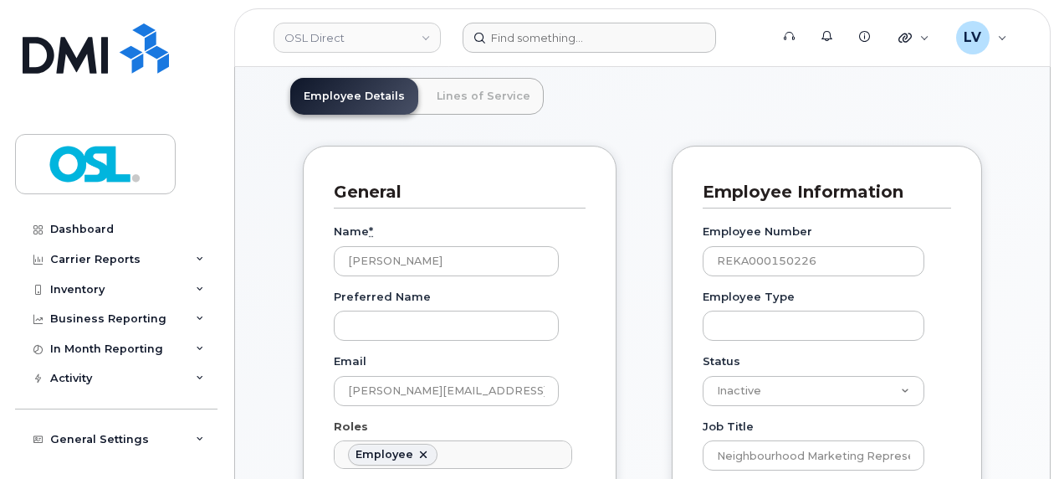
scroll to position [94, 0]
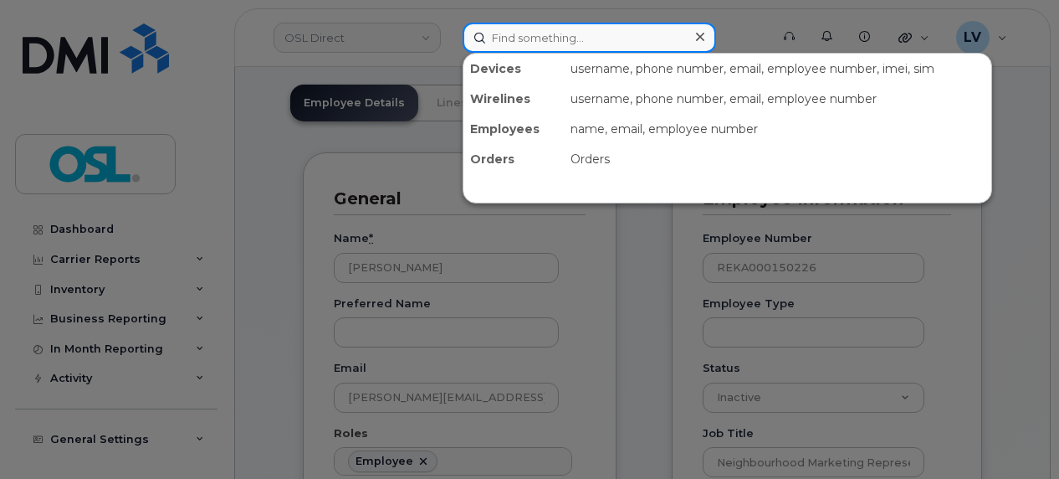
paste input "[PERSON_NAME]"
click at [572, 33] on input at bounding box center [590, 38] width 254 height 30
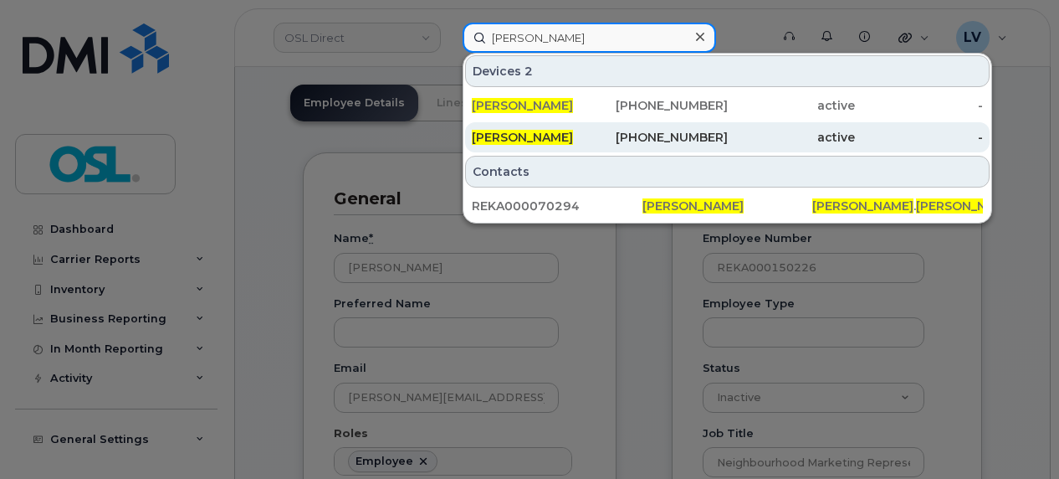
type input "[PERSON_NAME]"
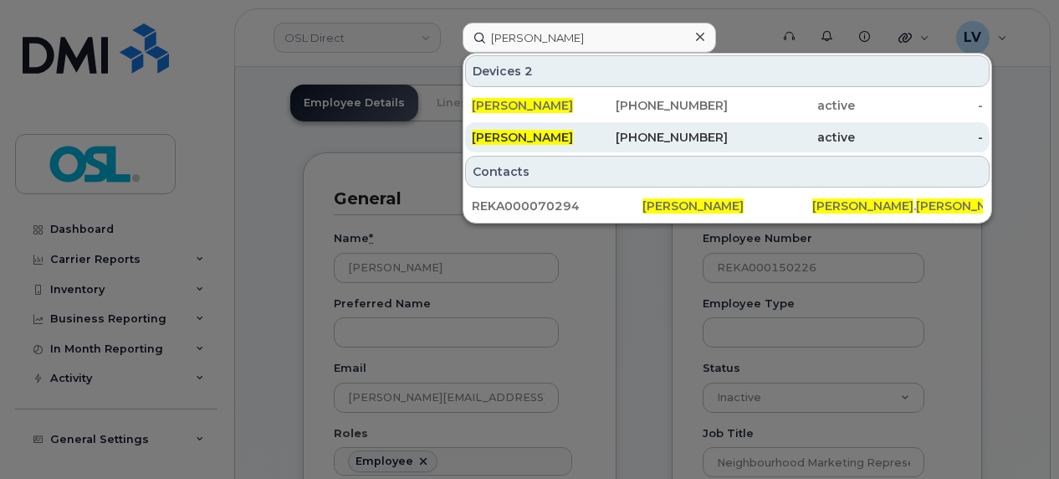
click at [641, 129] on div "416-576-3812" at bounding box center [664, 137] width 128 height 17
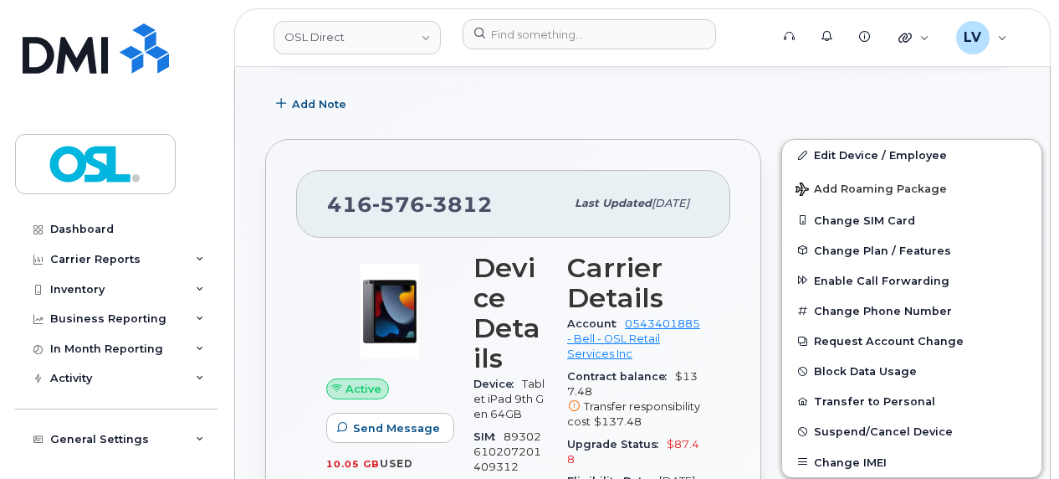
scroll to position [395, 0]
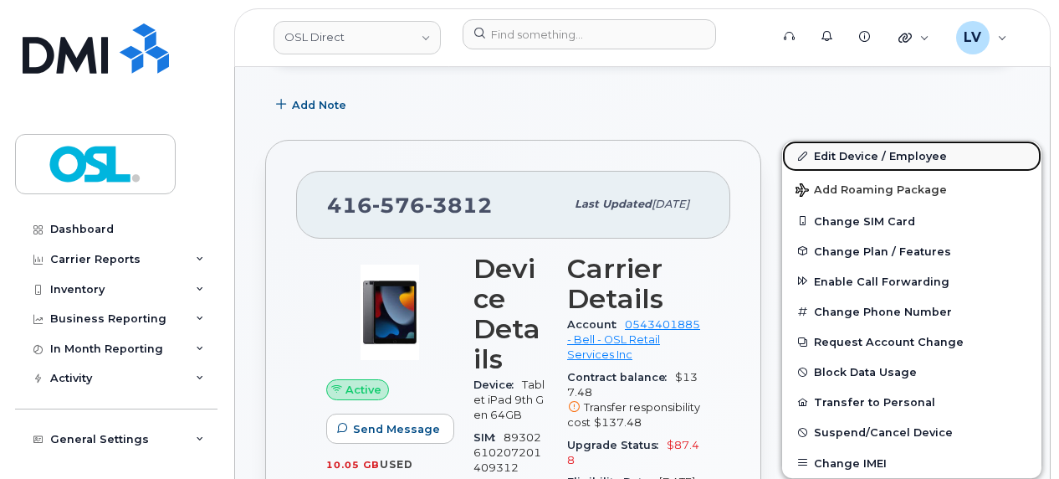
click at [889, 162] on link "Edit Device / Employee" at bounding box center [911, 156] width 259 height 30
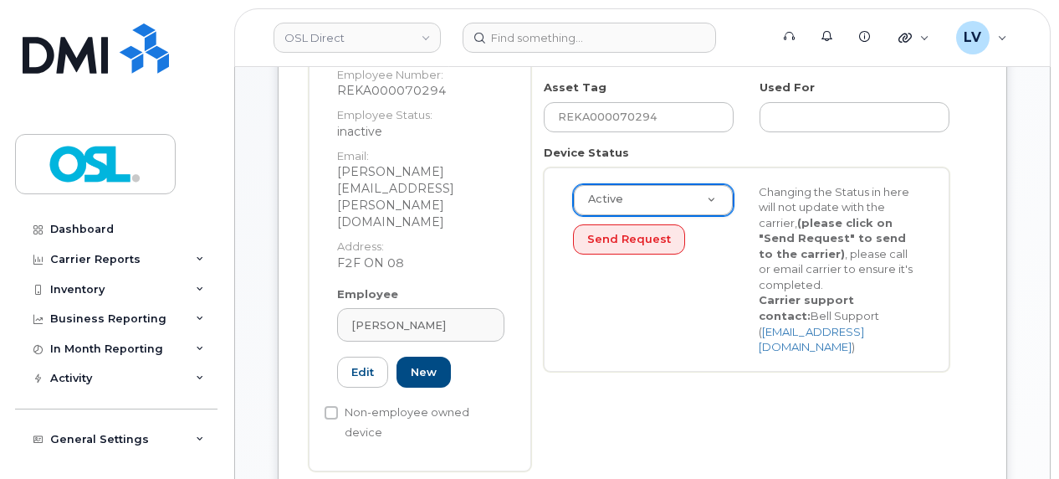
scroll to position [349, 0]
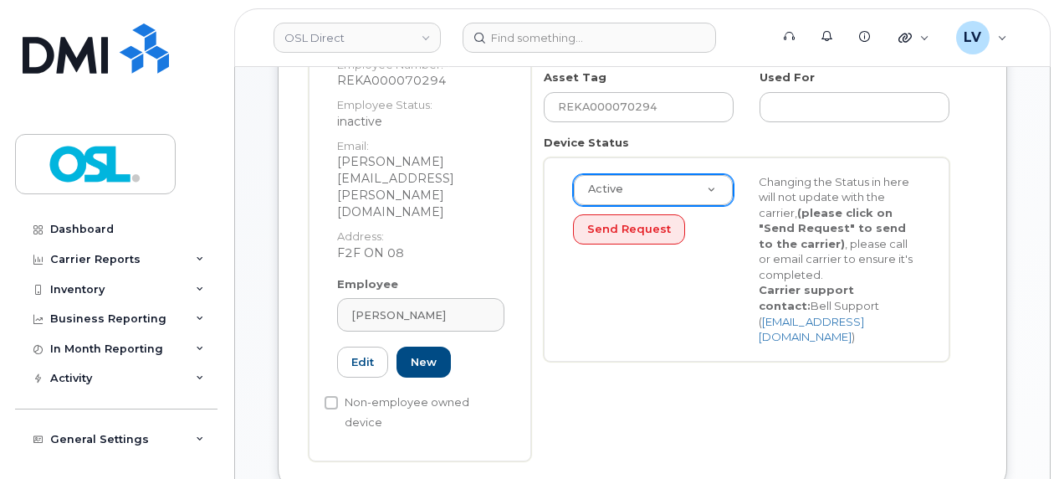
click at [454, 392] on label "Non-employee owned device" at bounding box center [414, 412] width 179 height 40
click at [338, 396] on input "Non-employee owned device" at bounding box center [331, 402] width 13 height 13
checkbox input "true"
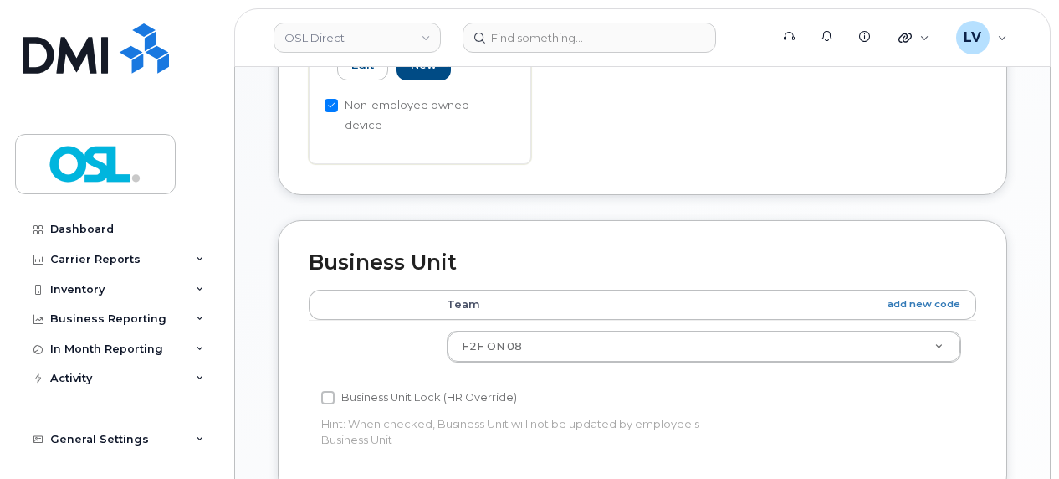
scroll to position [645, 0]
click at [405, 320] on td at bounding box center [370, 346] width 123 height 53
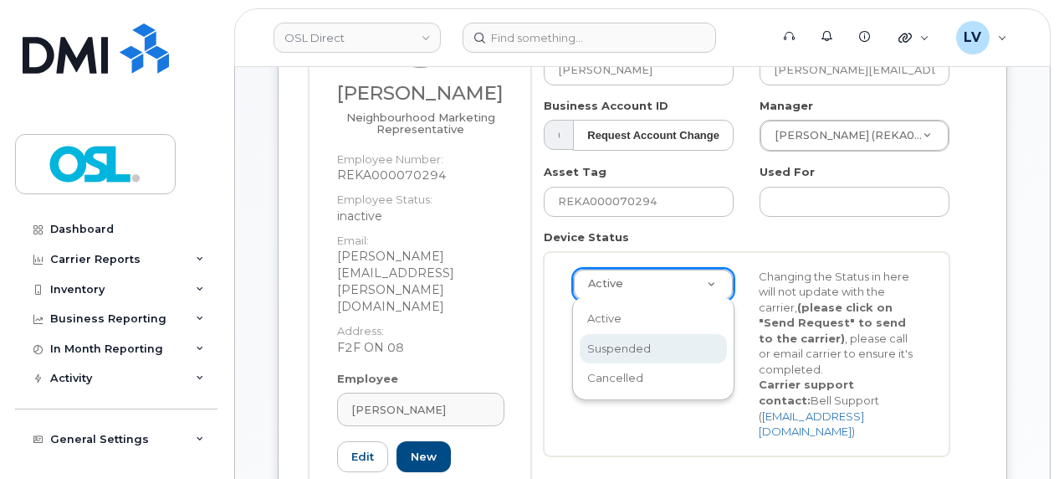
scroll to position [0, 4]
select select "suspended"
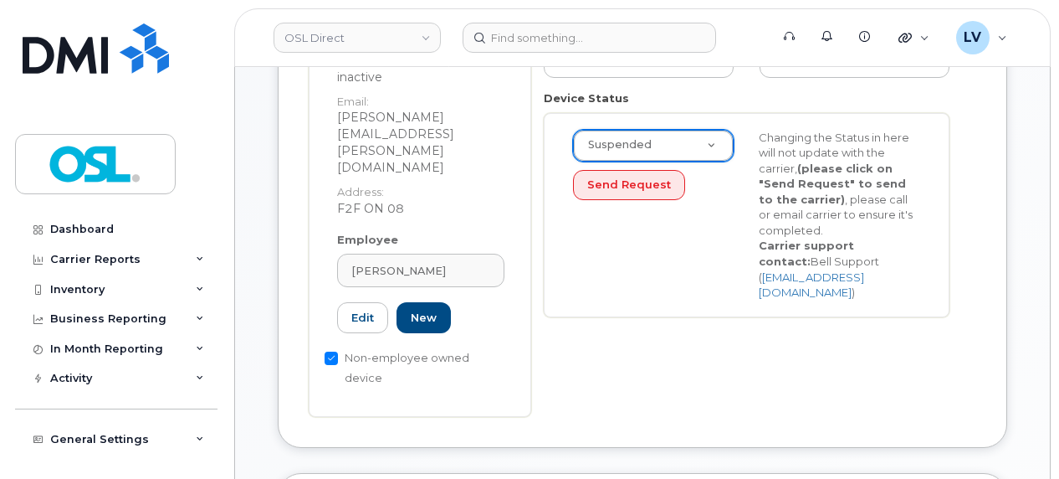
scroll to position [1135, 0]
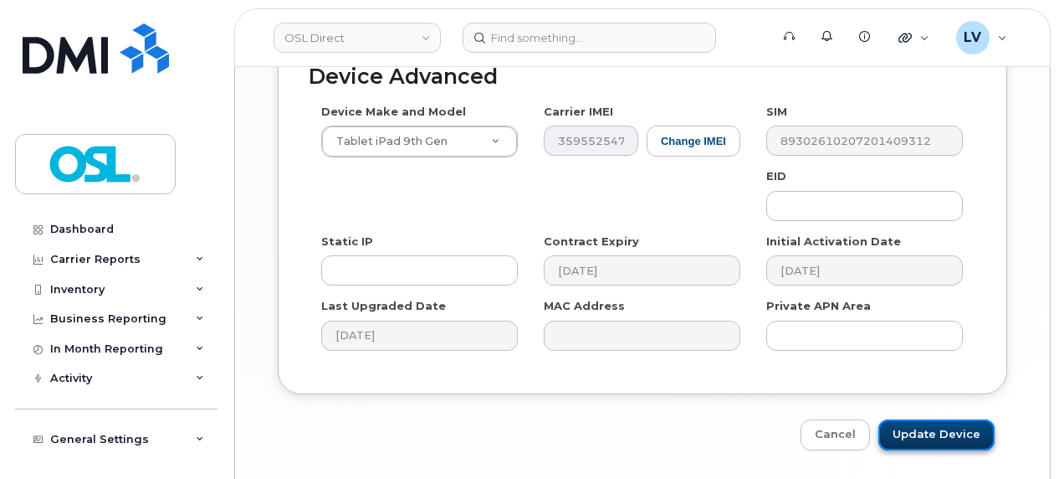
click at [925, 419] on input "Update Device" at bounding box center [937, 434] width 116 height 31
type input "Saving..."
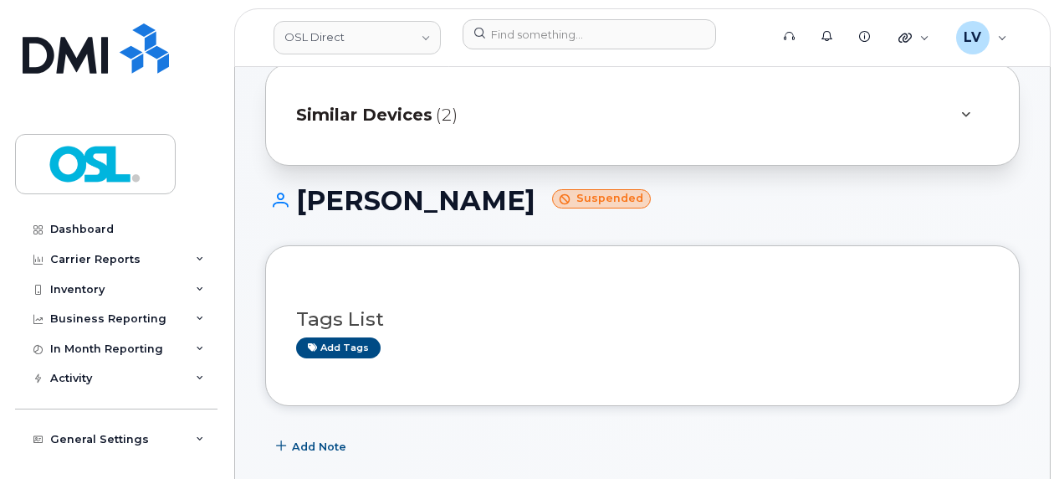
scroll to position [55, 0]
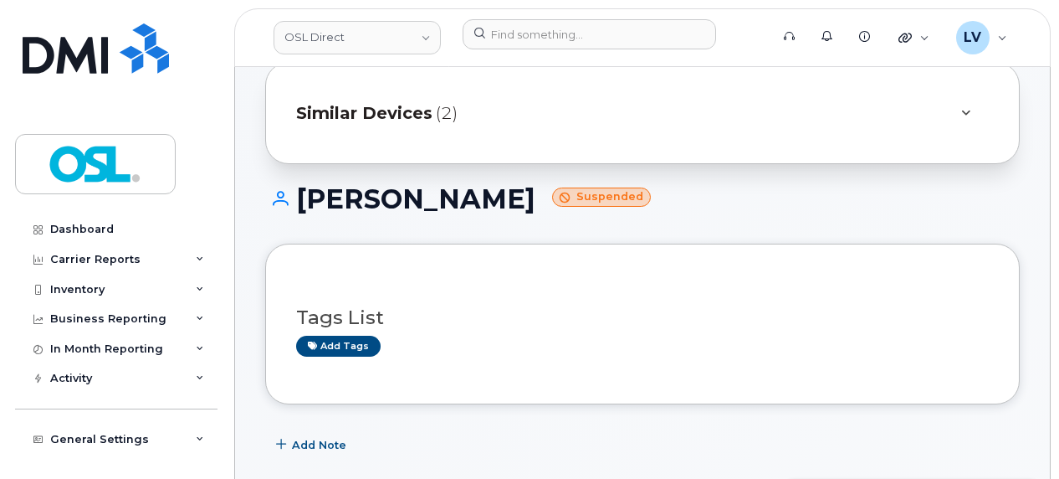
click at [822, 88] on div "Similar Devices (2)" at bounding box center [642, 113] width 755 height 102
click at [959, 112] on div at bounding box center [966, 113] width 20 height 20
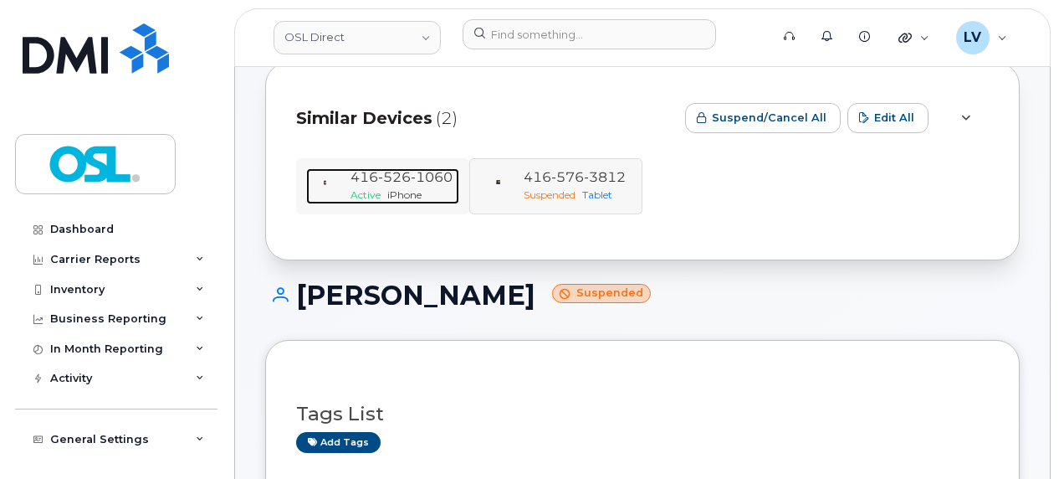
click at [429, 184] on div "[PHONE_NUMBER]" at bounding box center [402, 177] width 102 height 19
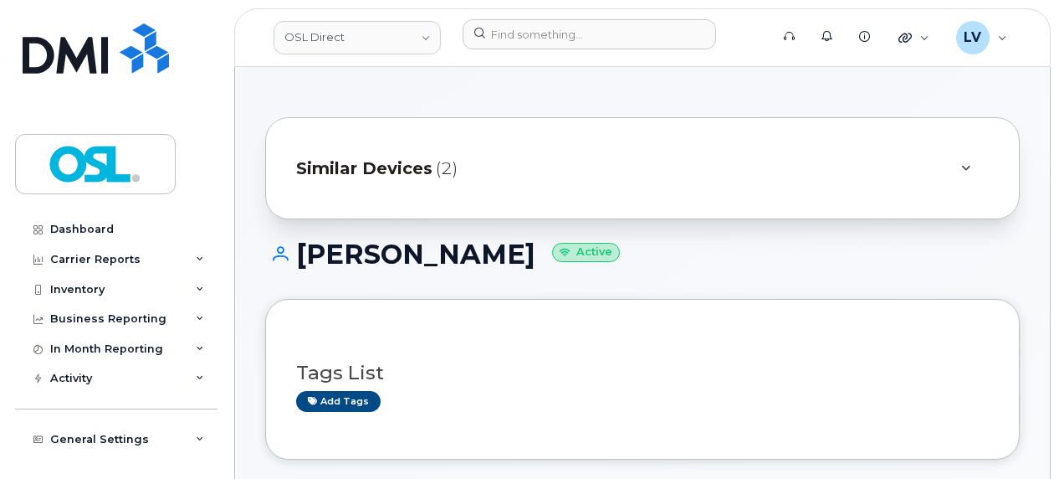
drag, startPoint x: 812, startPoint y: 142, endPoint x: 842, endPoint y: 169, distance: 40.3
click at [842, 169] on div "Similar Devices (2)" at bounding box center [642, 168] width 755 height 102
click at [842, 169] on div "Similar Devices (2)" at bounding box center [619, 168] width 646 height 40
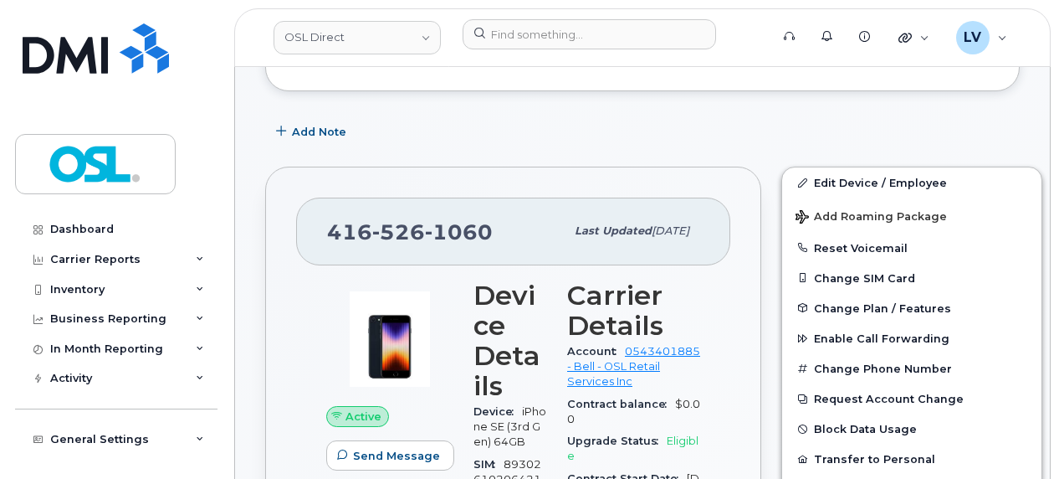
scroll to position [463, 0]
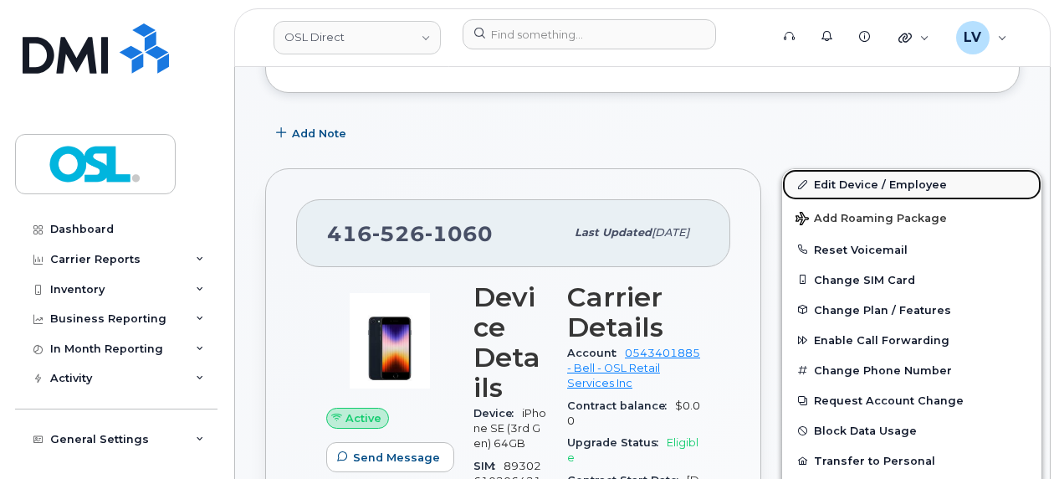
click at [855, 172] on link "Edit Device / Employee" at bounding box center [911, 184] width 259 height 30
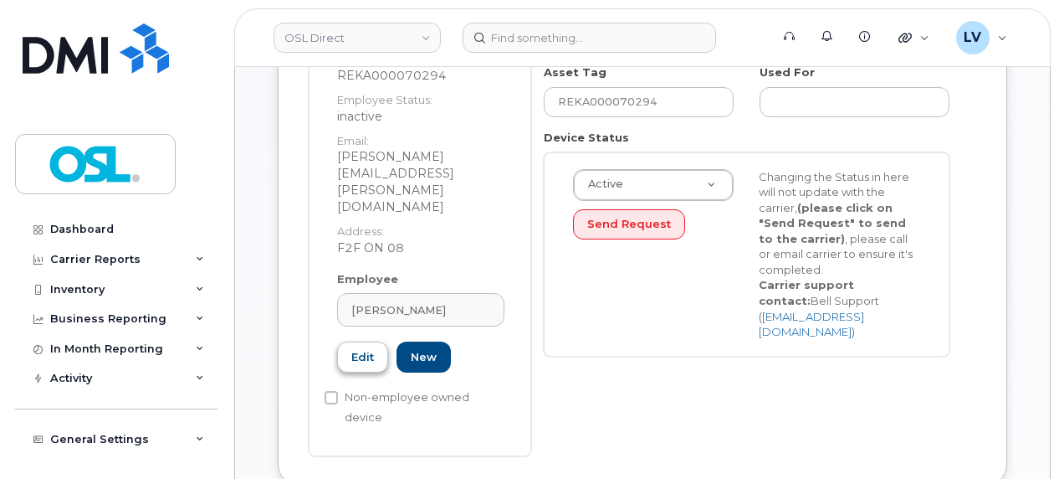
scroll to position [360, 0]
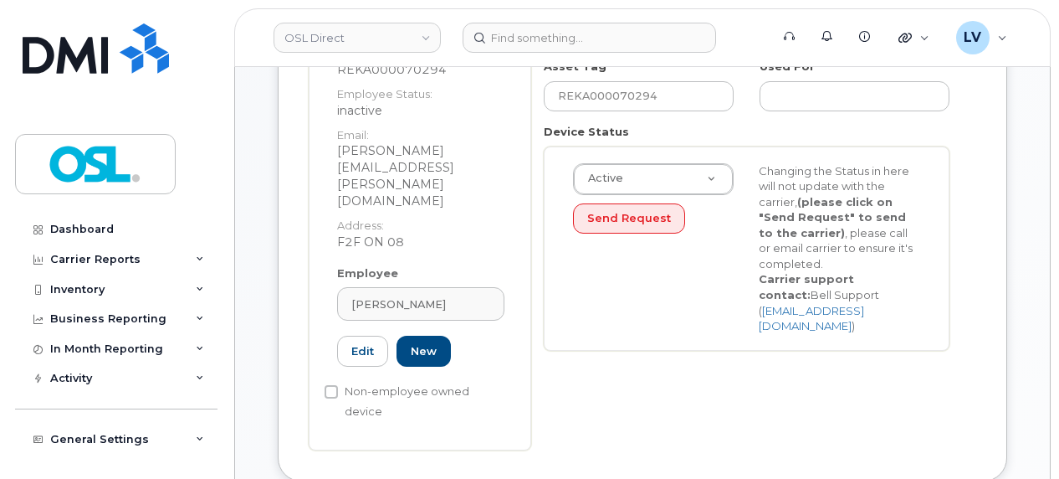
click at [336, 382] on label "Non-employee owned device" at bounding box center [414, 402] width 179 height 40
click at [336, 385] on input "Non-employee owned device" at bounding box center [331, 391] width 13 height 13
checkbox input "true"
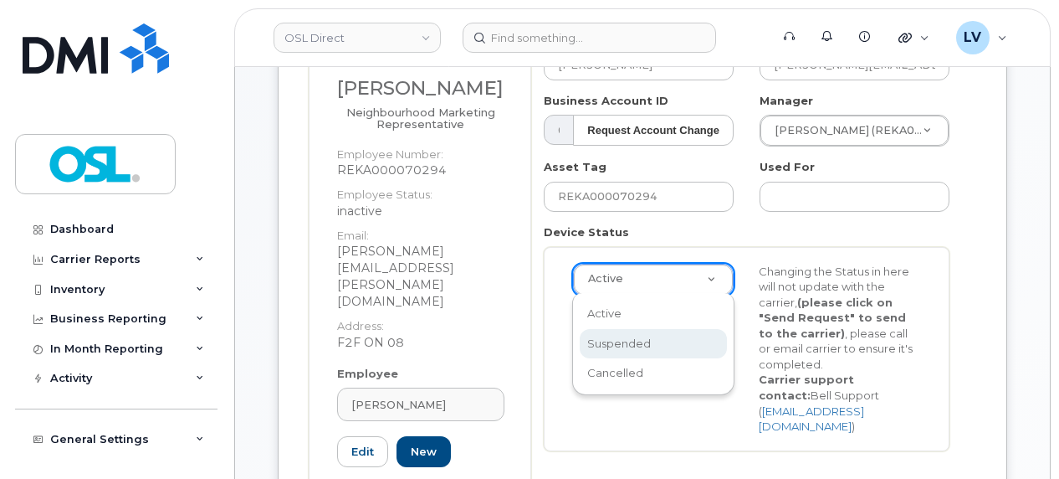
scroll to position [0, 4]
select select "suspended"
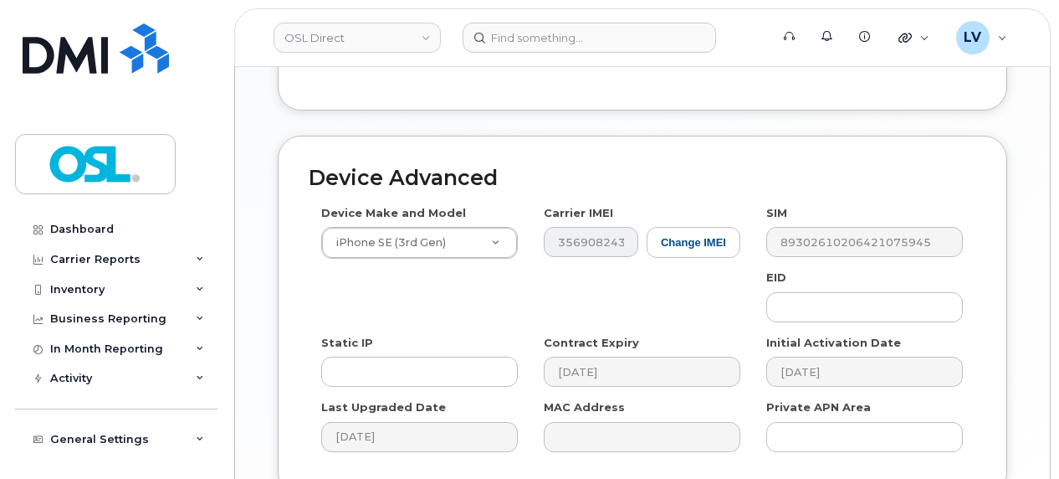
scroll to position [1135, 0]
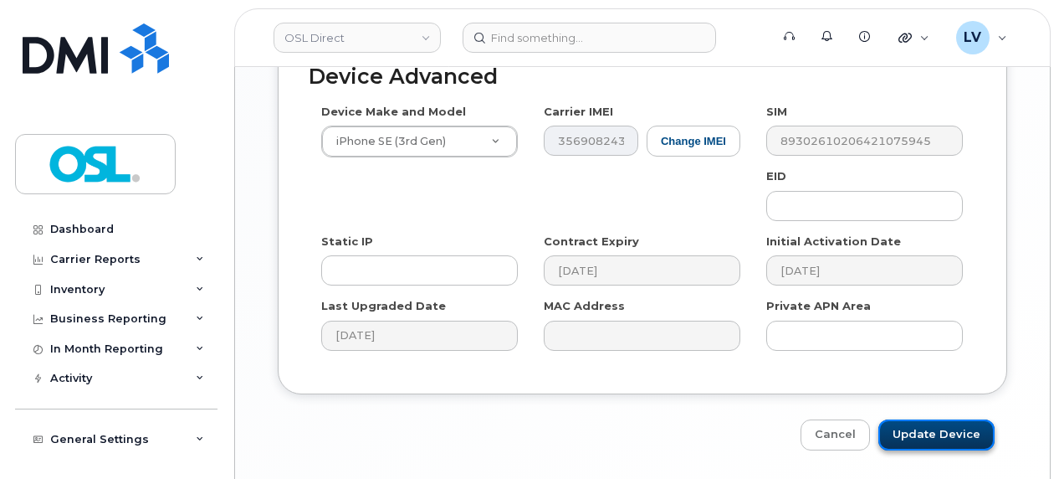
click at [927, 419] on input "Update Device" at bounding box center [937, 434] width 116 height 31
type input "Saving..."
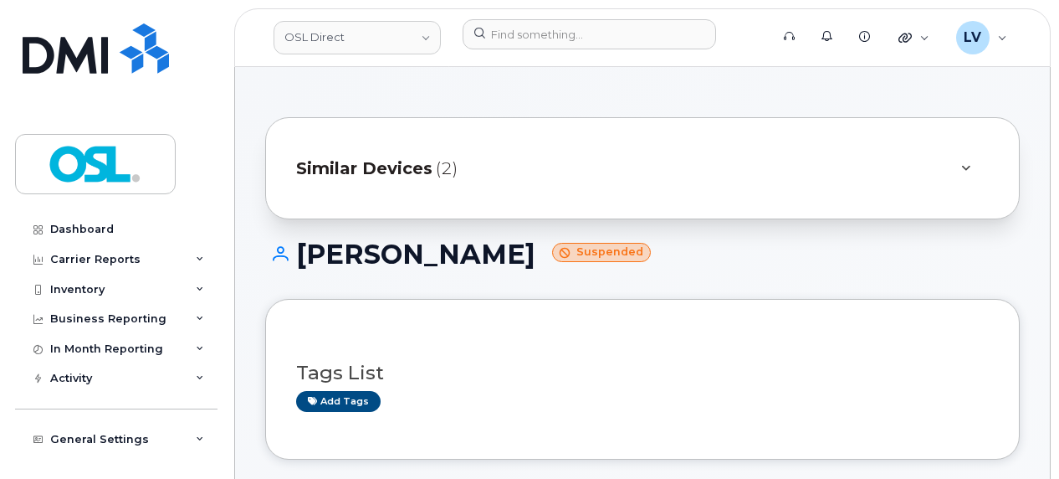
click at [770, 182] on div "Similar Devices (2)" at bounding box center [619, 168] width 646 height 40
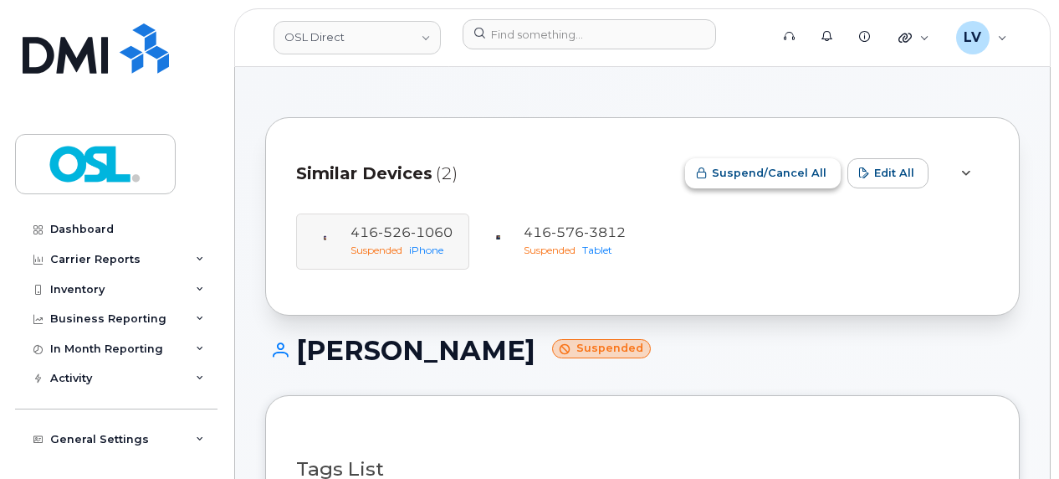
click at [781, 186] on button "Suspend/Cancel All" at bounding box center [763, 173] width 156 height 30
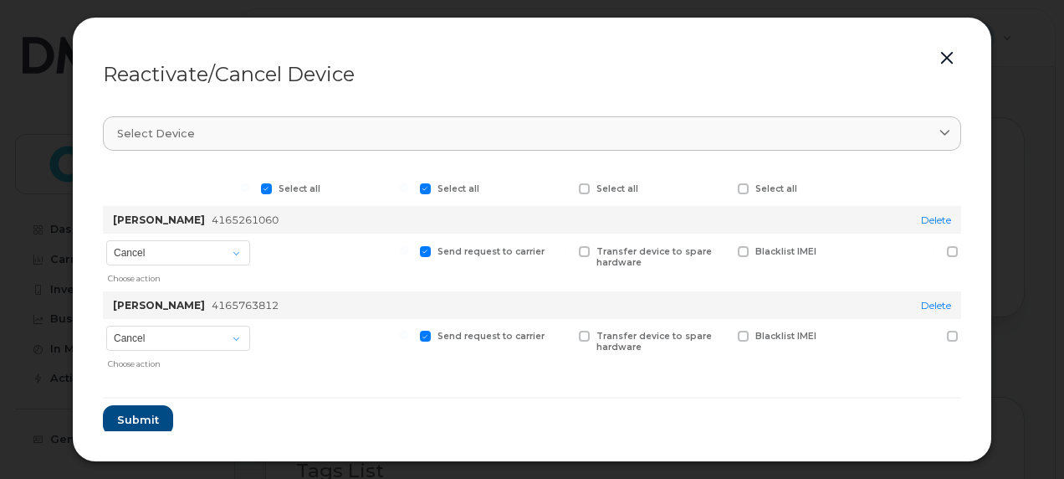
click at [581, 167] on section "Select device Type first three symbols or more Select all Select all Select all…" at bounding box center [532, 275] width 858 height 349
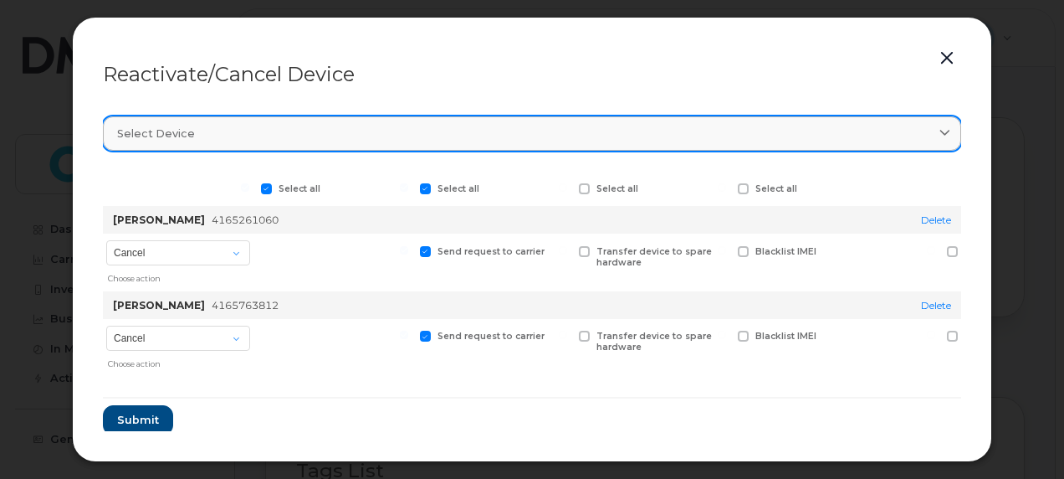
click at [592, 146] on link "Select device" at bounding box center [532, 133] width 858 height 34
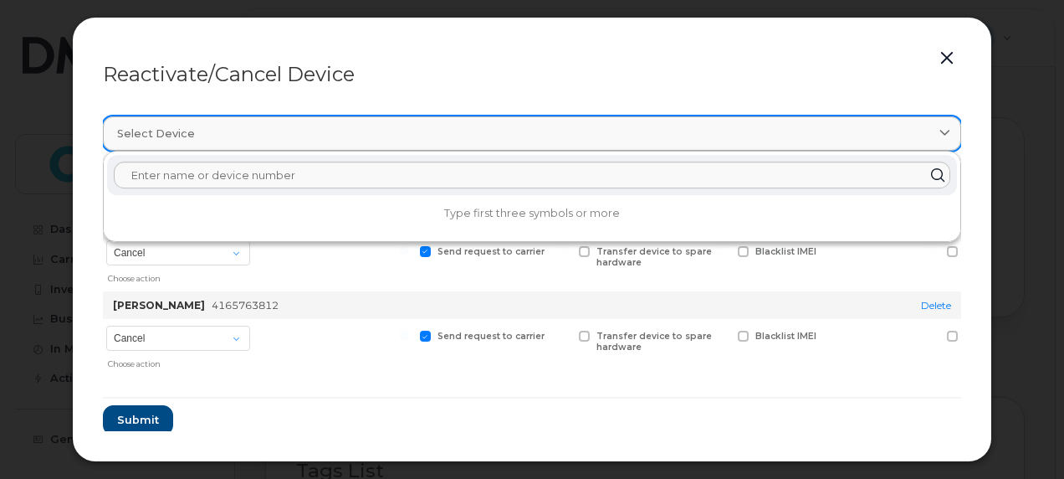
click at [592, 146] on link "Select device" at bounding box center [532, 133] width 858 height 34
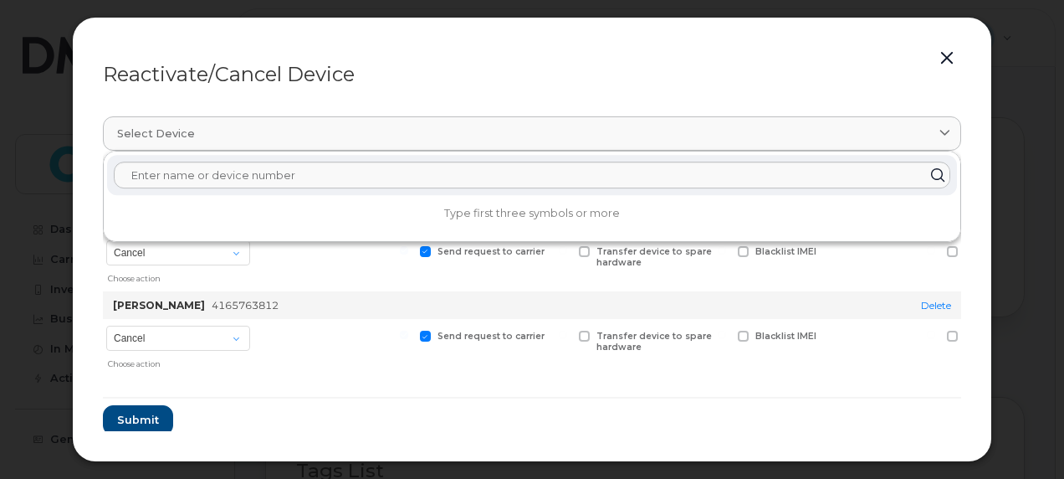
click at [380, 277] on div at bounding box center [335, 262] width 155 height 58
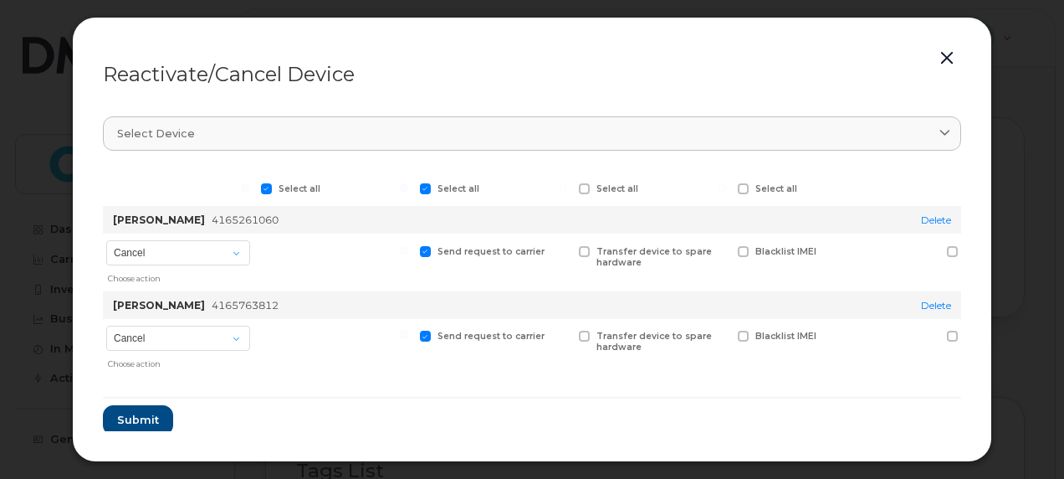
scroll to position [23, 0]
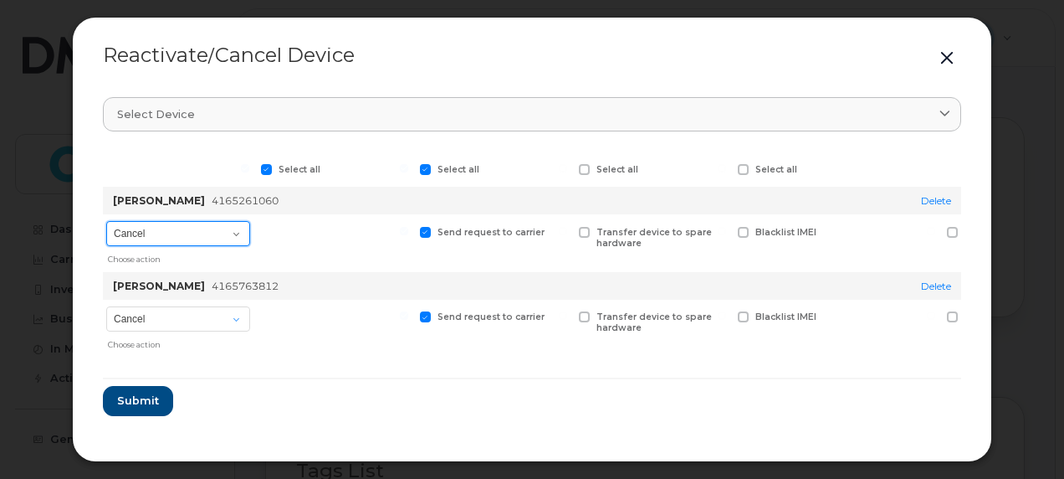
click at [237, 232] on select "Cancel Suspend - Extend Suspension Reactivate" at bounding box center [178, 233] width 144 height 25
select select "[object Object]"
click at [106, 221] on select "Cancel Suspend - Extend Suspension Reactivate" at bounding box center [178, 233] width 144 height 25
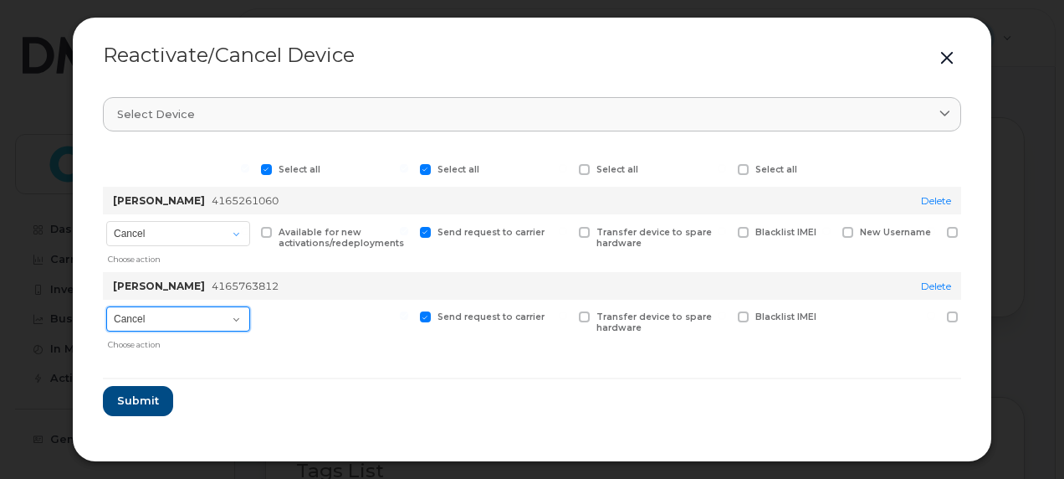
click at [233, 313] on select "Cancel Suspend - Extend Suspension Reactivate" at bounding box center [178, 318] width 144 height 25
select select "[object Object]"
click at [106, 306] on select "Cancel Suspend - Extend Suspension Reactivate" at bounding box center [178, 318] width 144 height 25
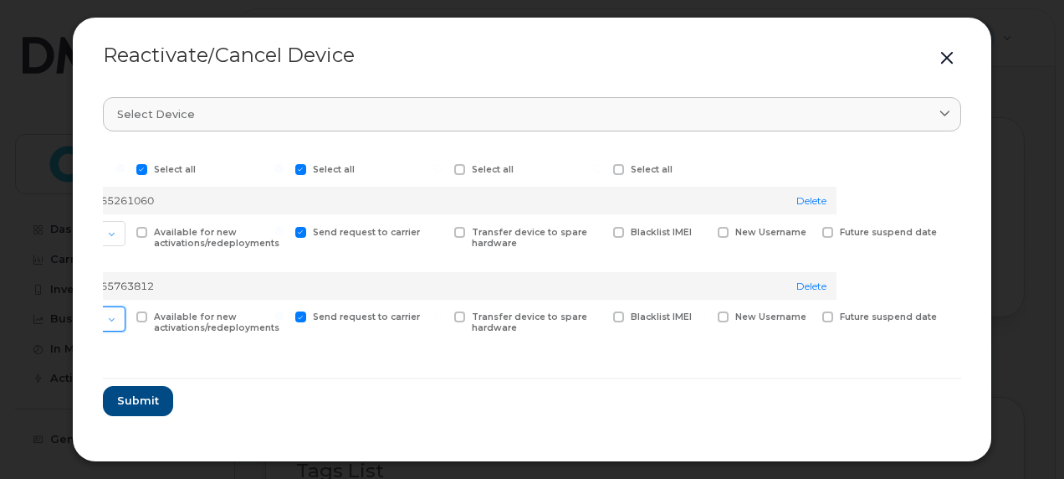
scroll to position [0, 0]
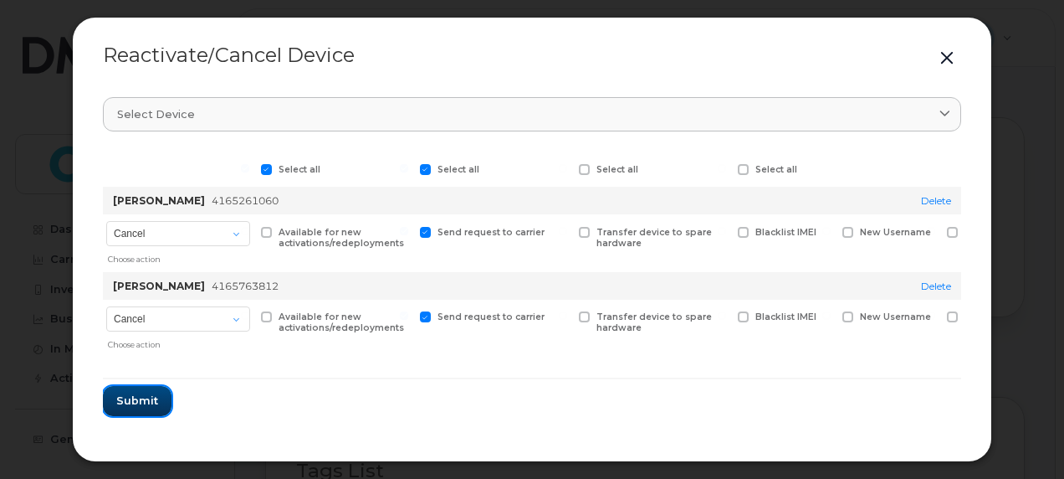
click at [126, 400] on span "Submit" at bounding box center [137, 400] width 42 height 16
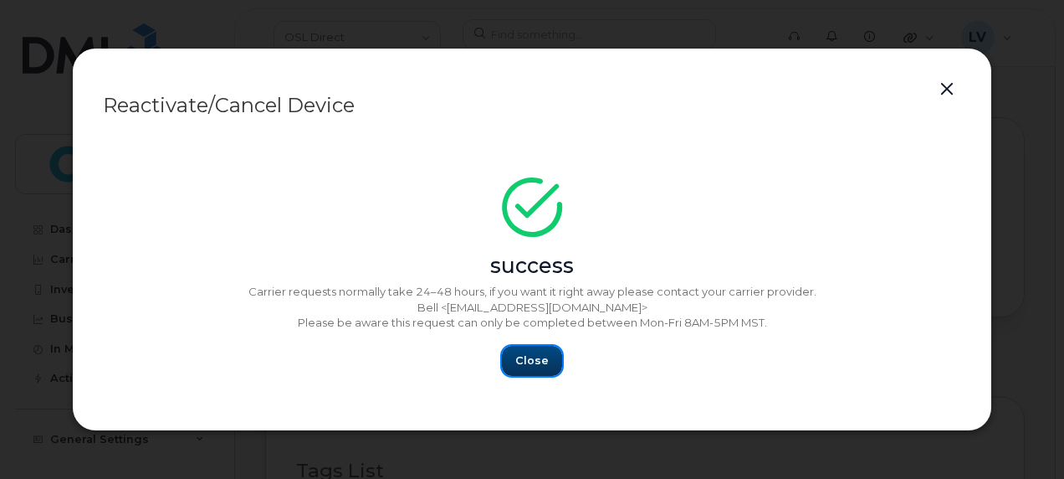
click at [539, 354] on span "Close" at bounding box center [531, 360] width 33 height 16
